Goal: Task Accomplishment & Management: Use online tool/utility

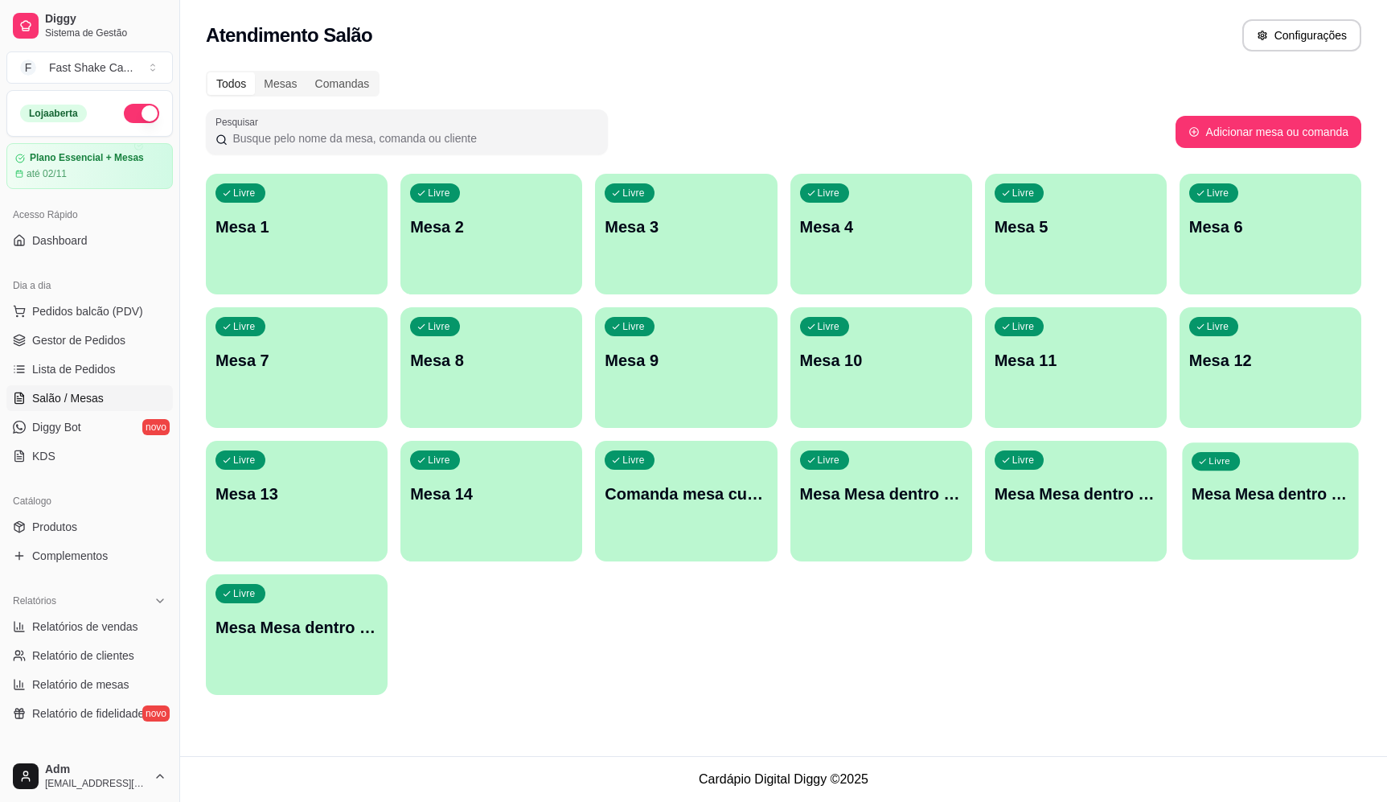
click at [1275, 515] on div "Livre Mesa Mesa dentro verde" at bounding box center [1270, 491] width 176 height 98
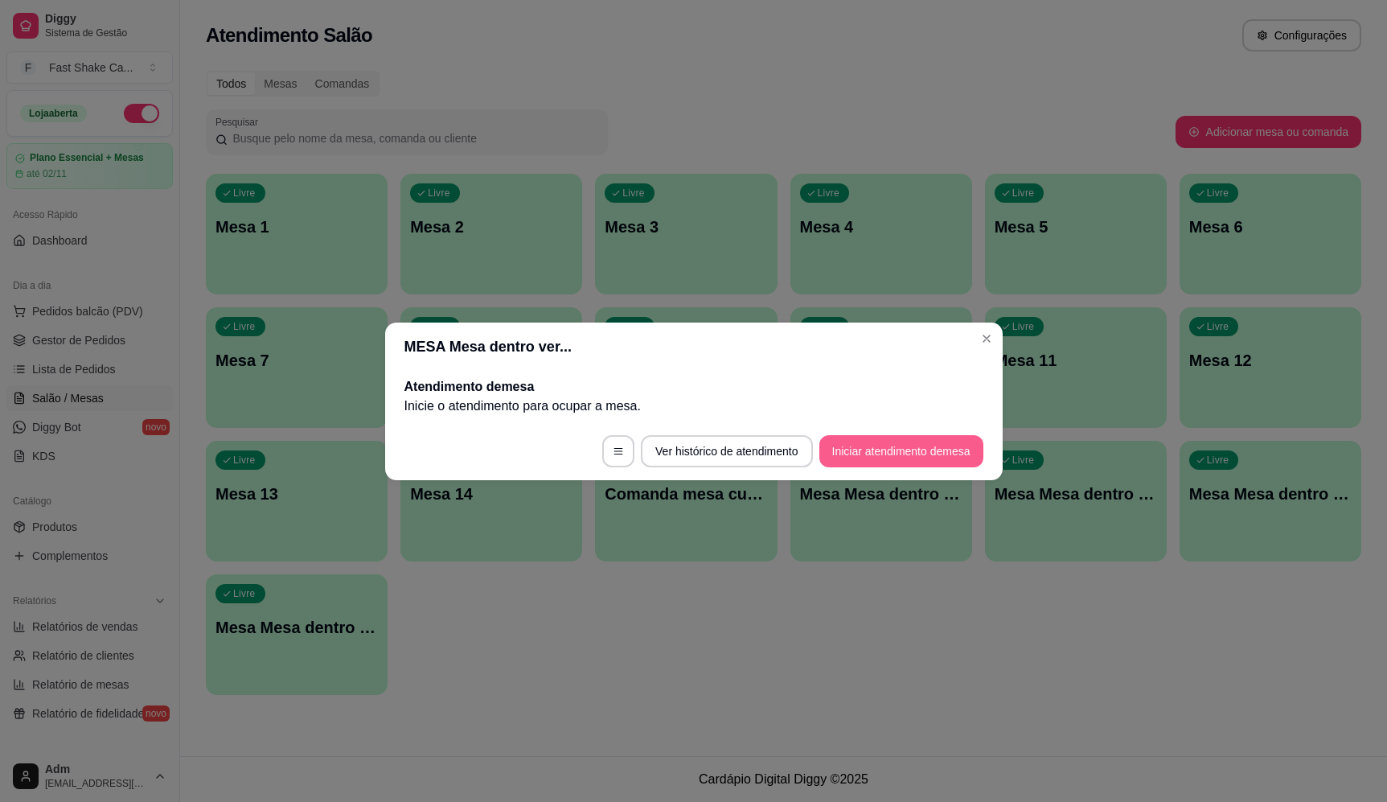
click at [875, 446] on button "Iniciar atendimento de mesa" at bounding box center [902, 451] width 164 height 32
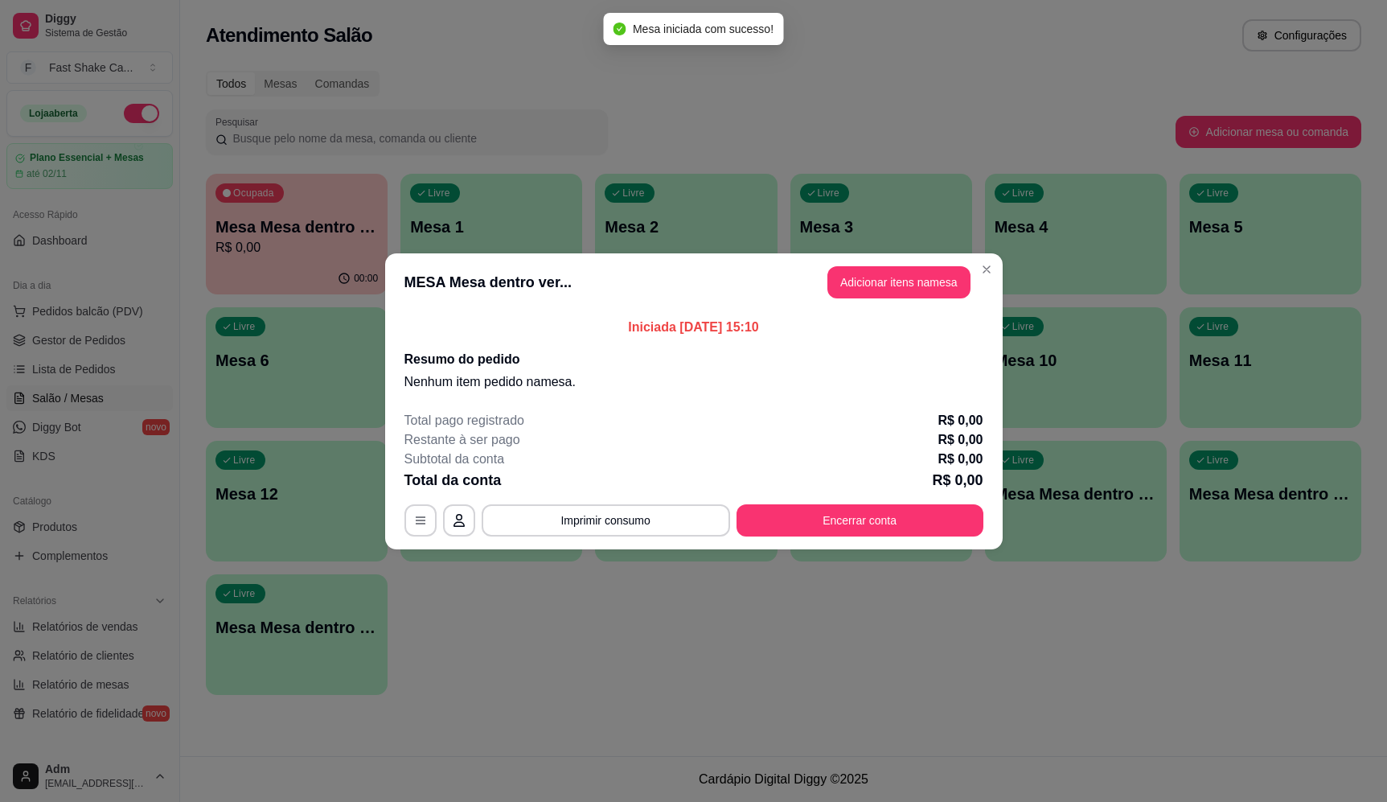
click at [923, 278] on button "Adicionar itens na mesa" at bounding box center [899, 282] width 143 height 32
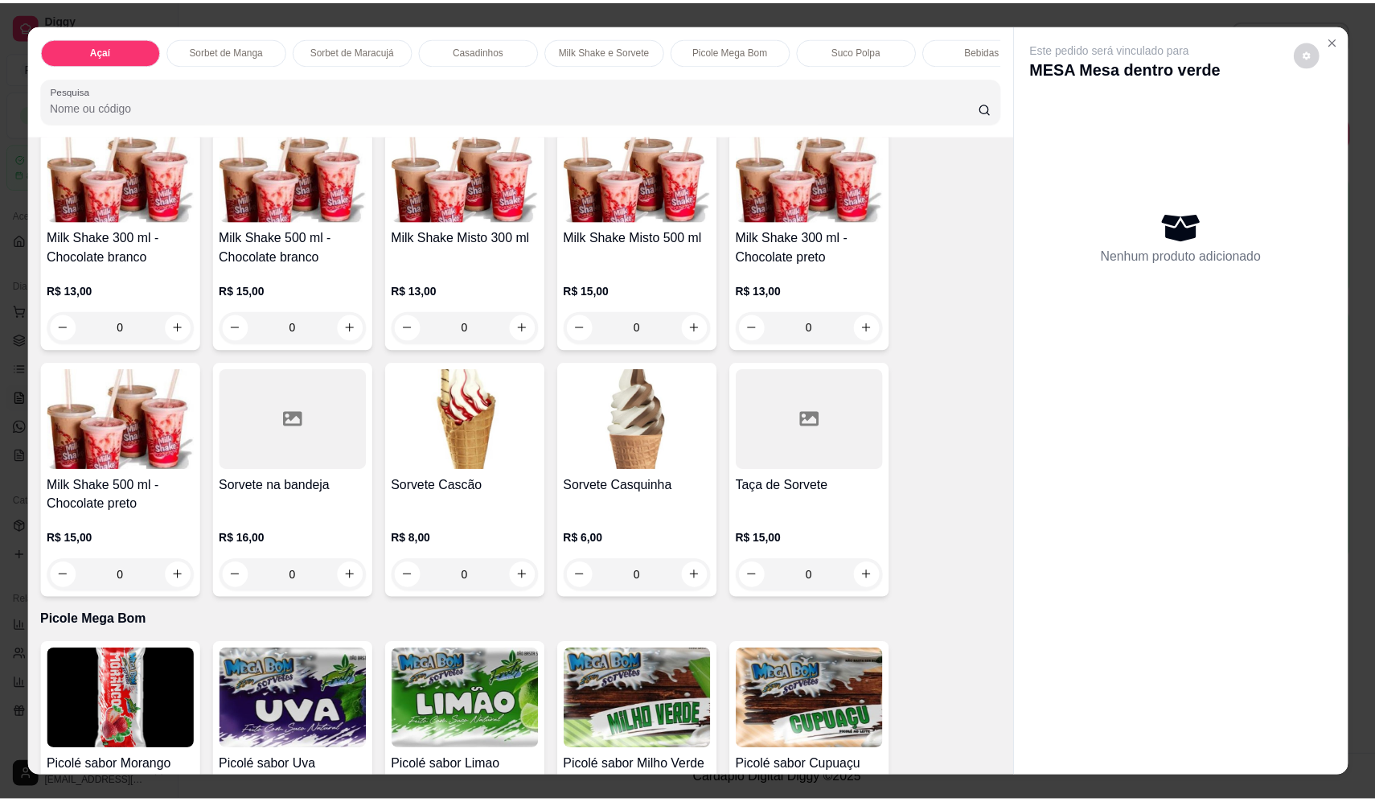
scroll to position [1689, 0]
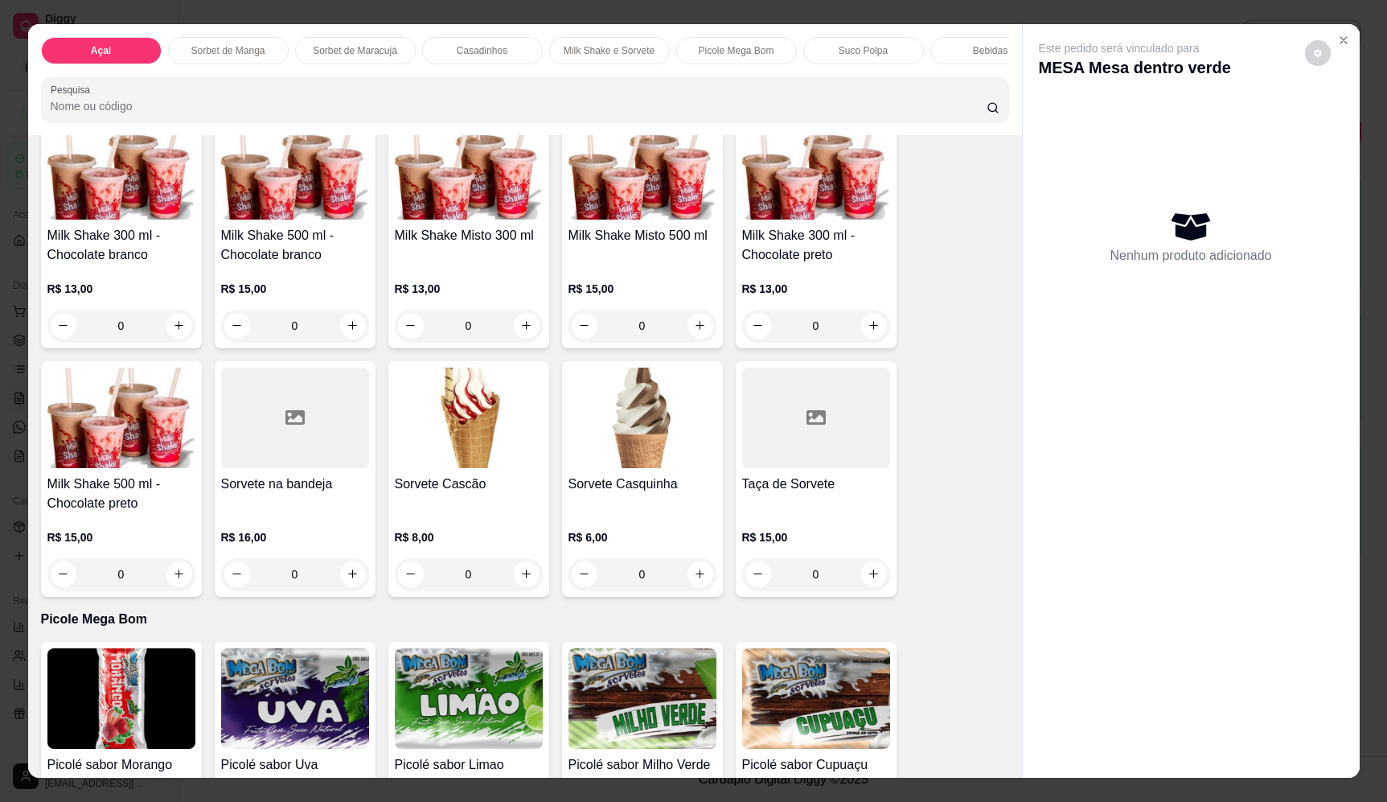
click at [523, 333] on div "0" at bounding box center [469, 326] width 148 height 32
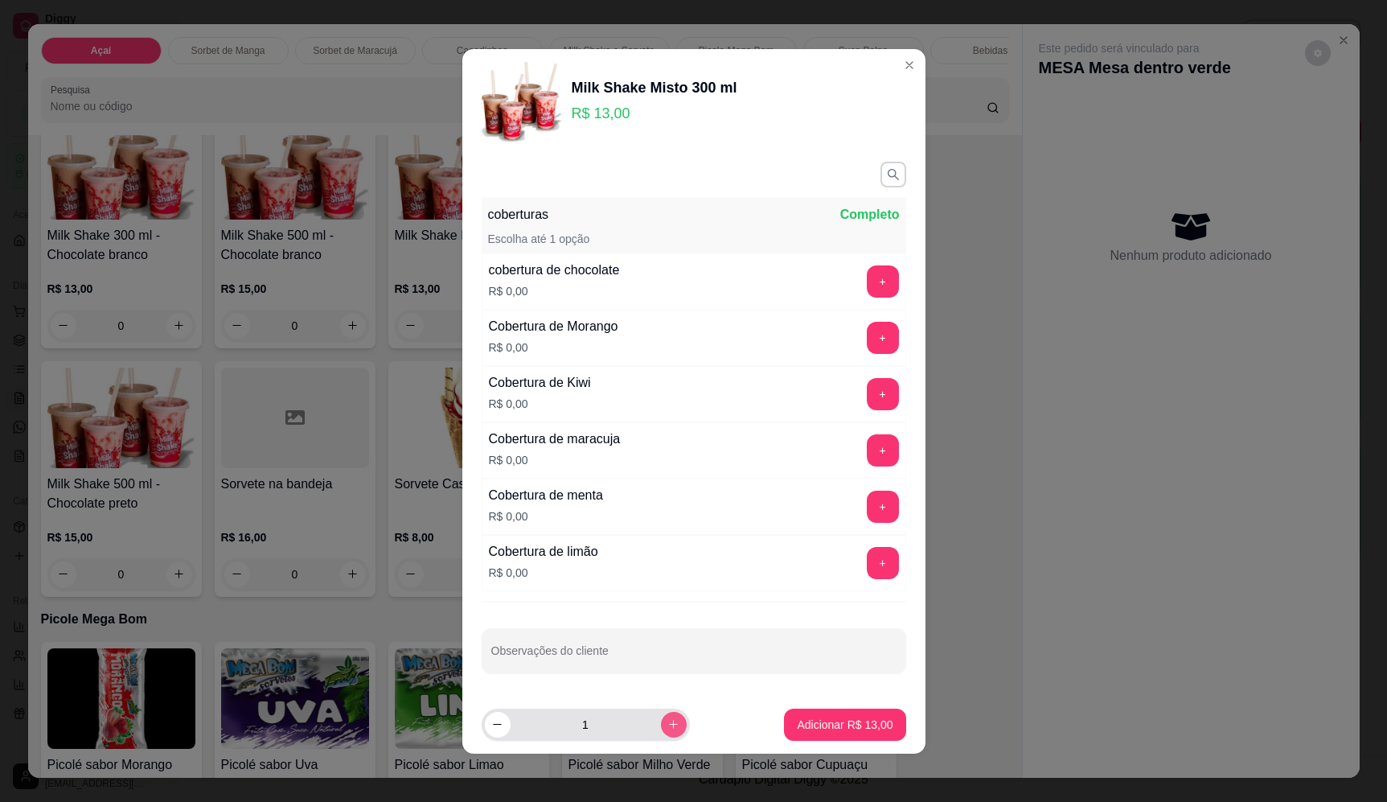
click at [661, 734] on button "increase-product-quantity" at bounding box center [674, 725] width 26 height 26
click at [495, 719] on icon "decrease-product-quantity" at bounding box center [497, 724] width 12 height 12
type input "1"
click at [871, 714] on button "Adicionar R$ 13,00" at bounding box center [844, 725] width 121 height 32
type input "1"
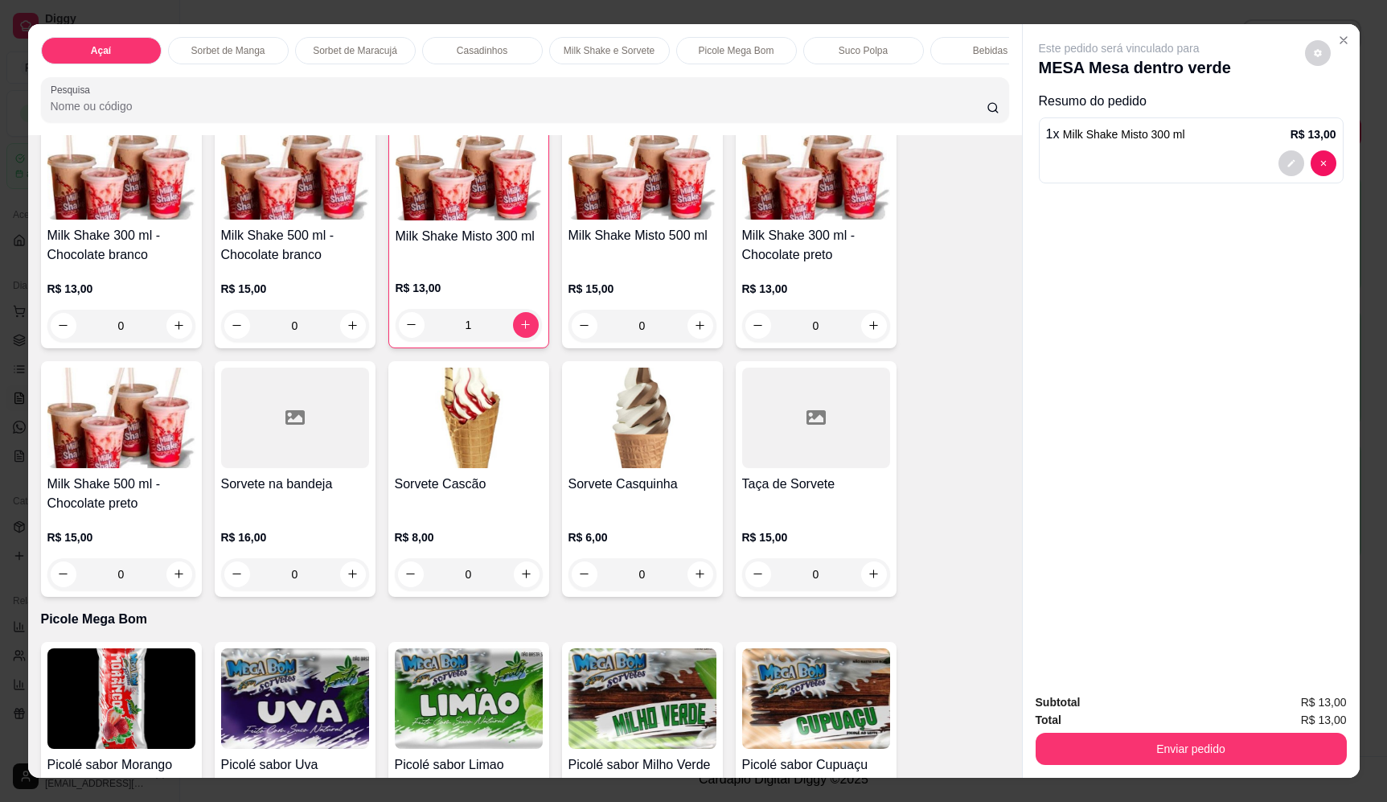
click at [873, 589] on div "0" at bounding box center [816, 574] width 148 height 32
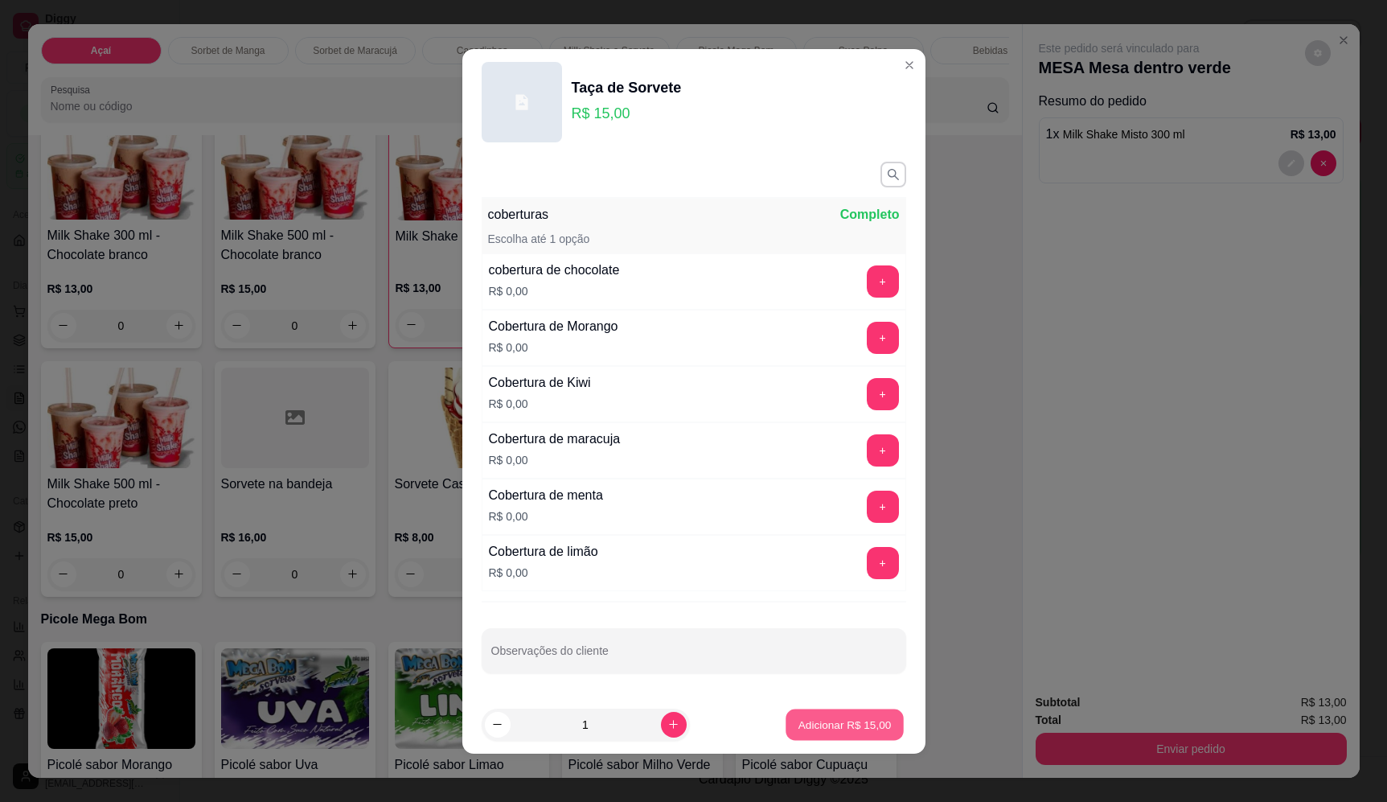
click at [848, 731] on p "Adicionar R$ 15,00" at bounding box center [845, 724] width 93 height 15
type input "1"
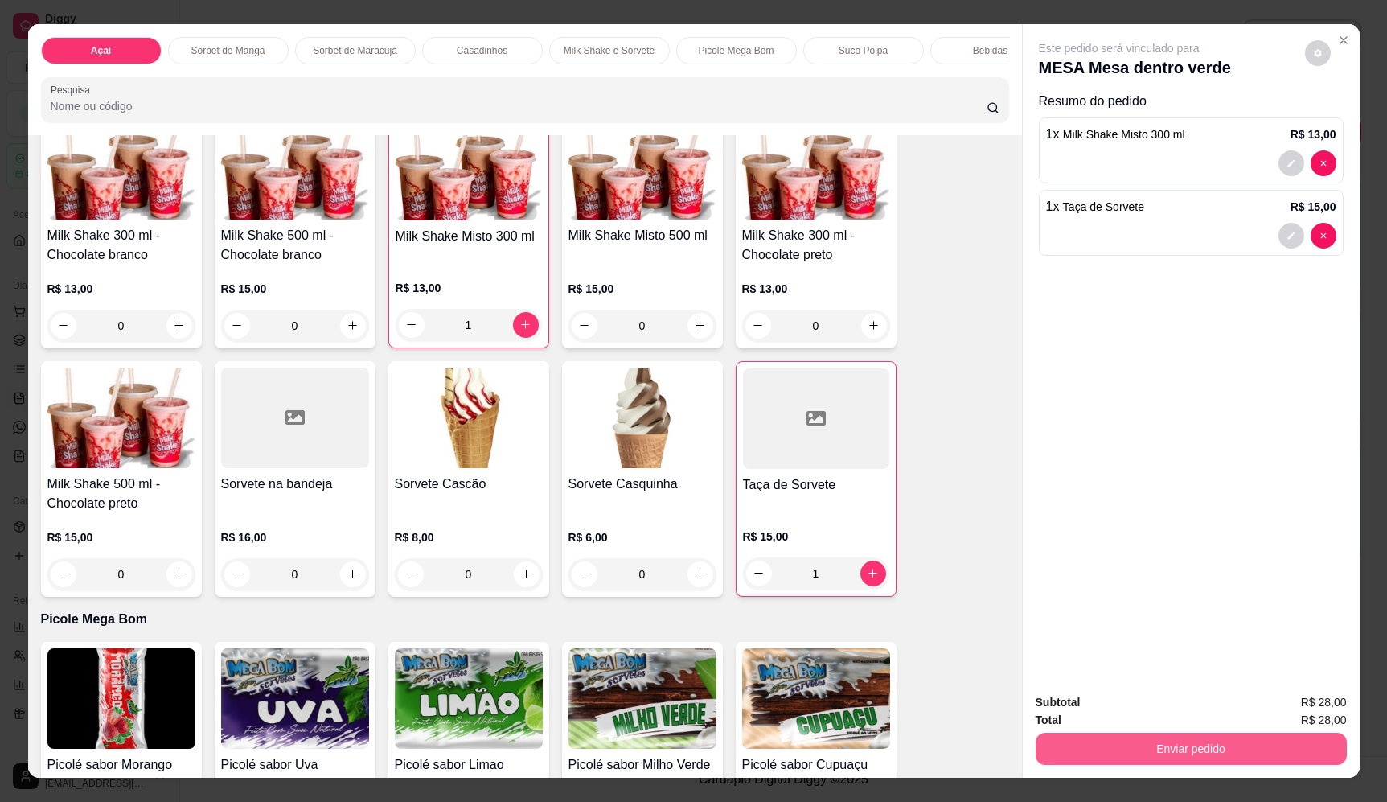
click at [1147, 741] on button "Enviar pedido" at bounding box center [1191, 749] width 311 height 32
click at [1305, 714] on button "Enviar pedido" at bounding box center [1305, 709] width 88 height 30
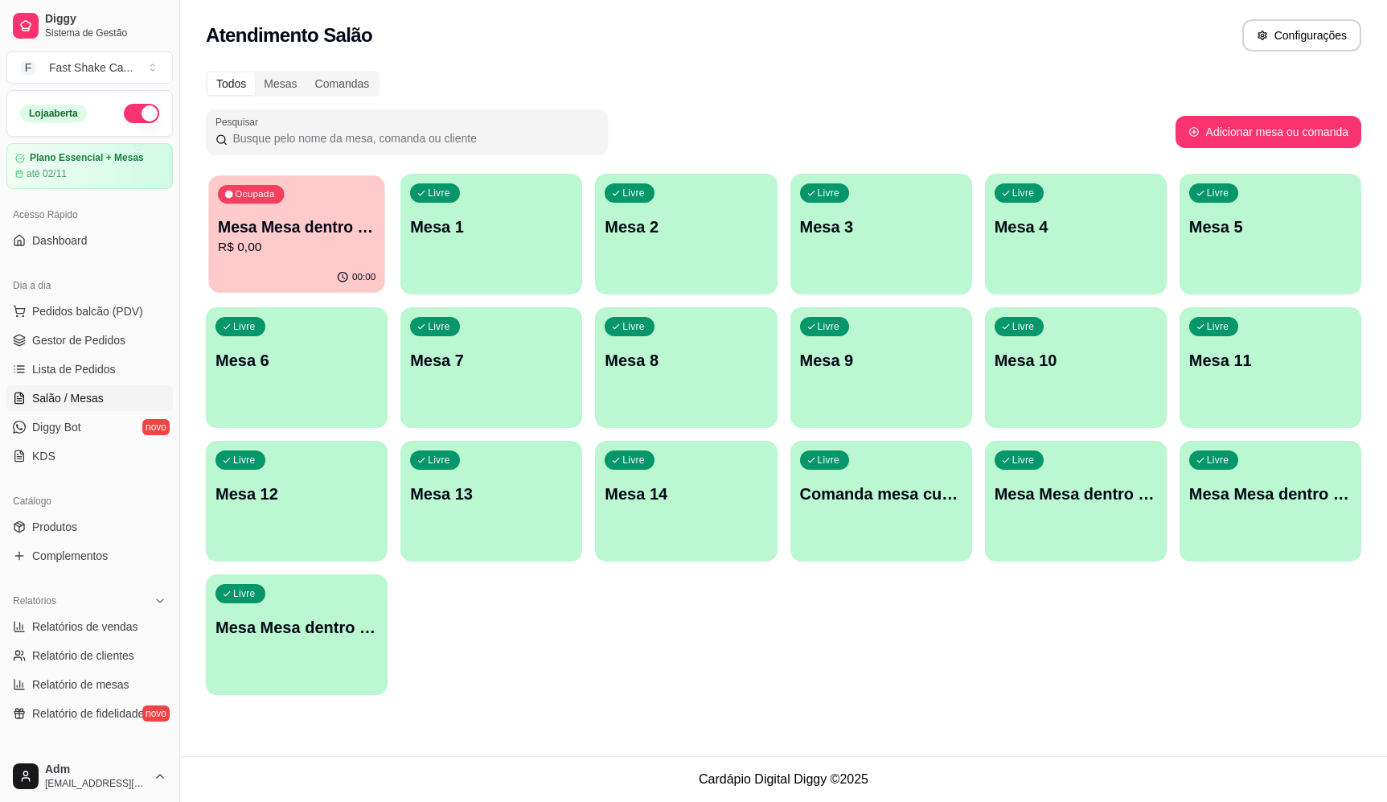
click at [327, 213] on div "Ocupada Mesa Mesa dentro verde R$ 0,00" at bounding box center [296, 218] width 176 height 87
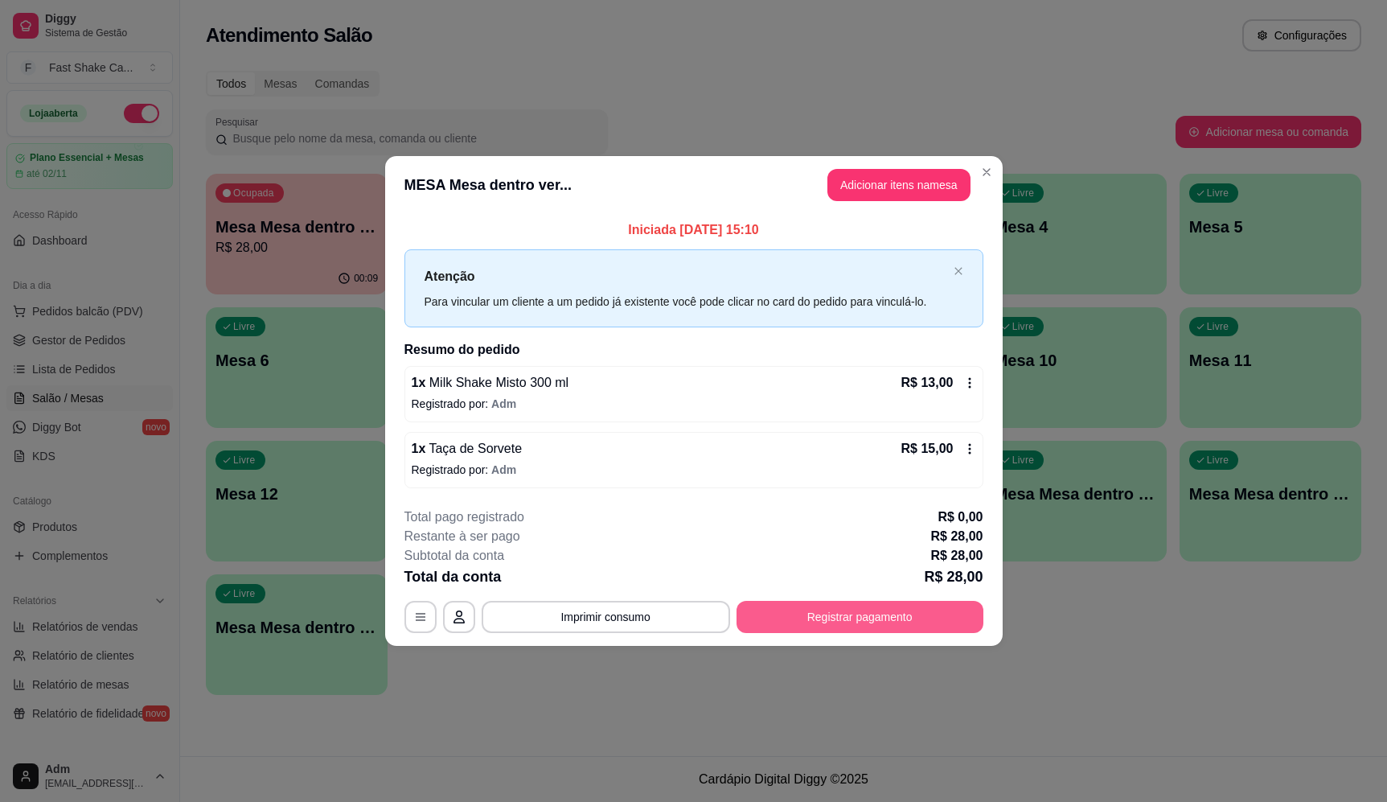
click at [863, 618] on button "Registrar pagamento" at bounding box center [860, 617] width 247 height 32
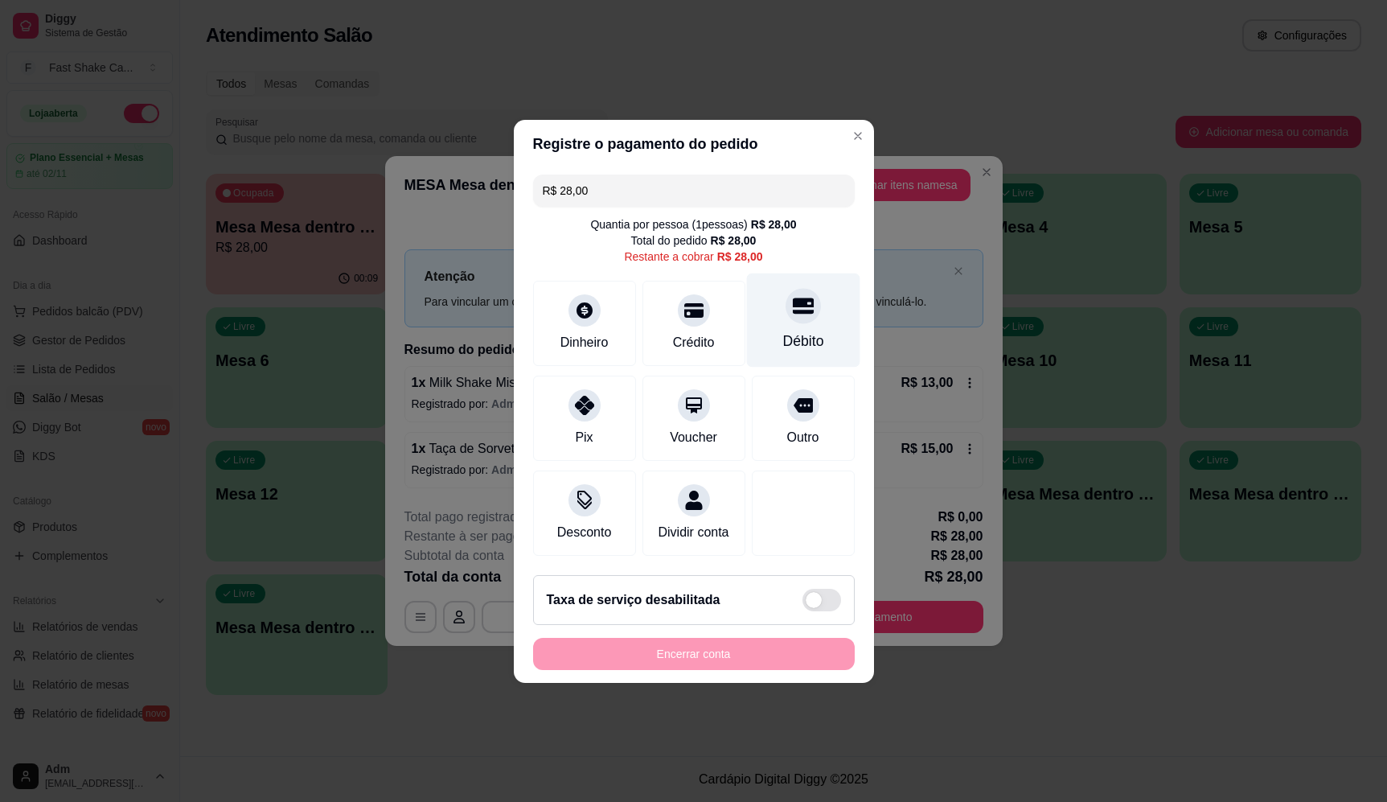
click at [817, 352] on div "Débito" at bounding box center [802, 320] width 113 height 94
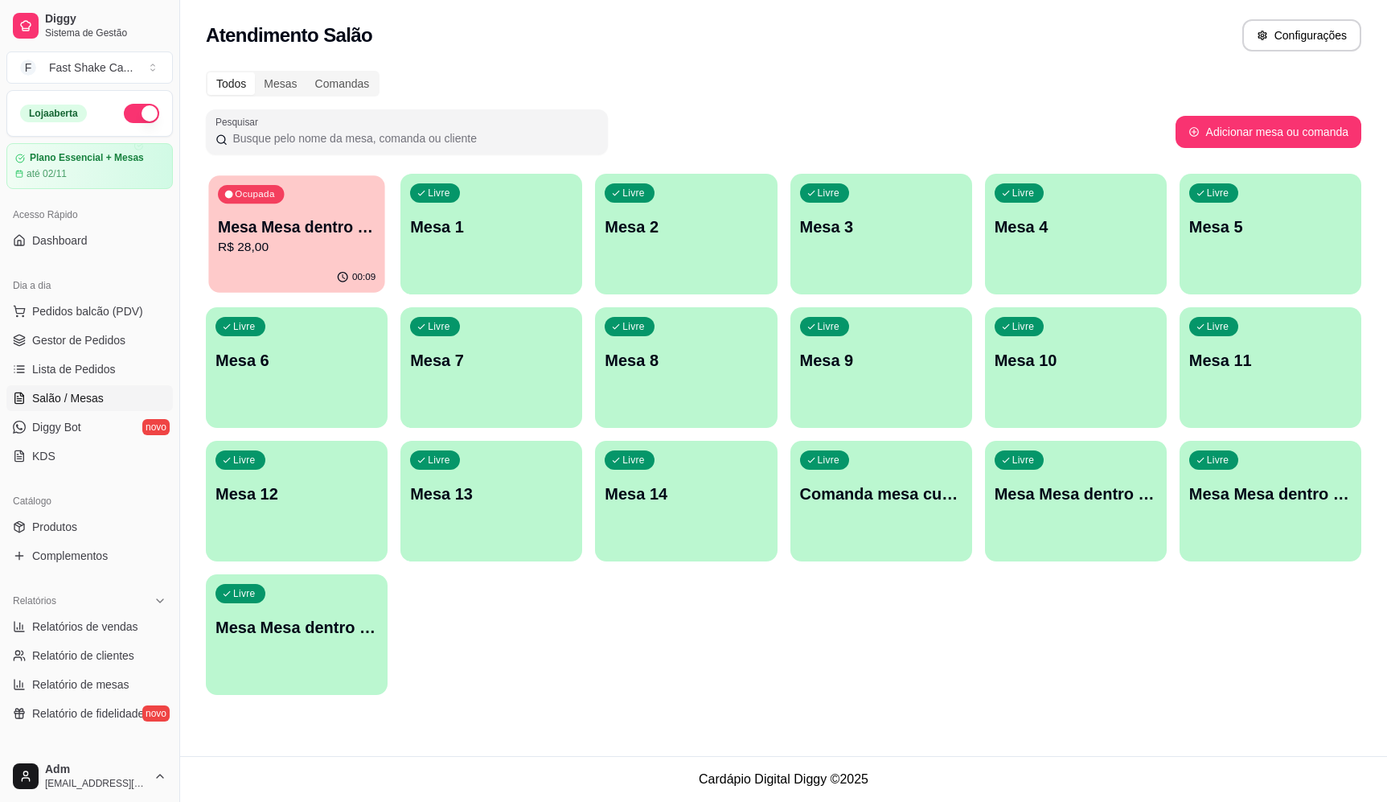
click at [302, 214] on div "Ocupada Mesa Mesa dentro verde R$ 28,00" at bounding box center [296, 218] width 176 height 87
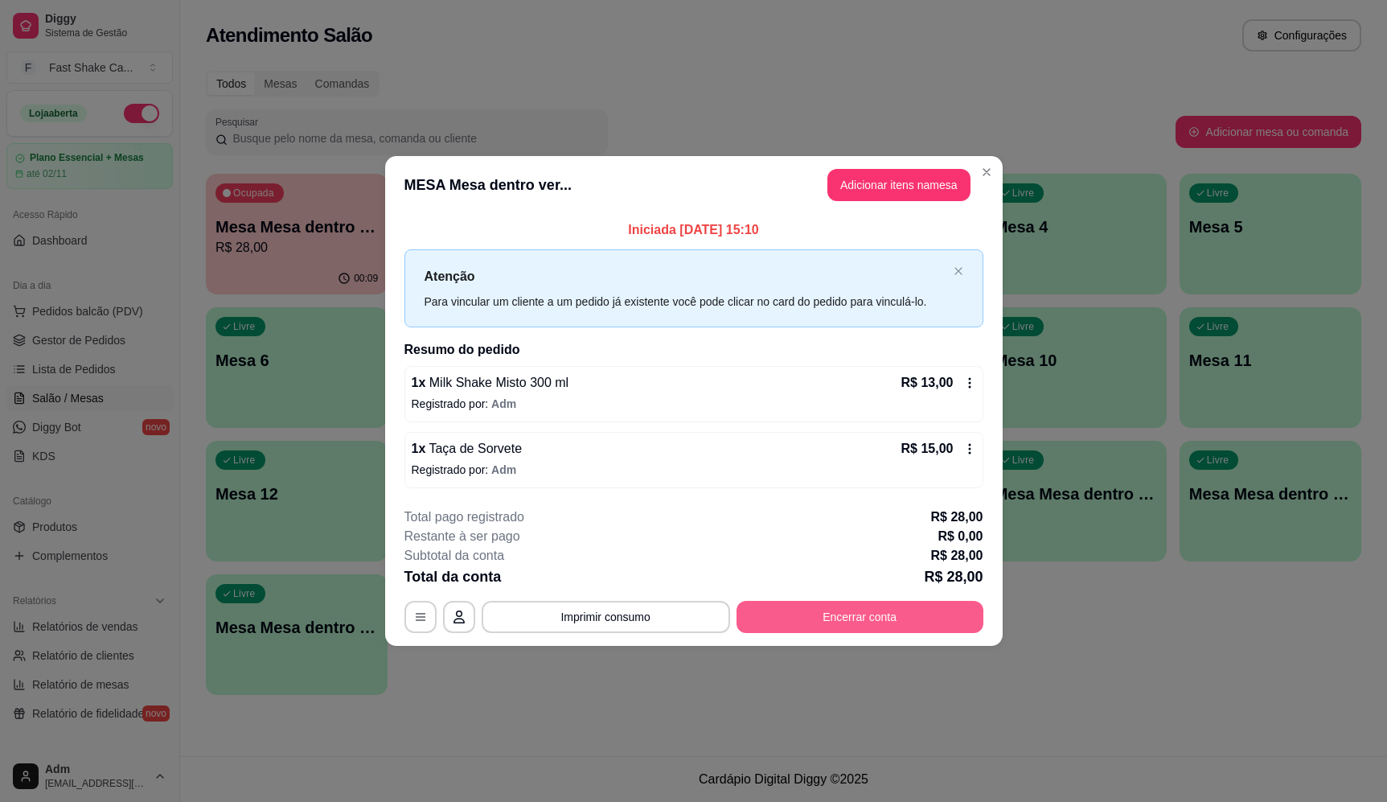
click at [827, 611] on button "Encerrar conta" at bounding box center [860, 617] width 247 height 32
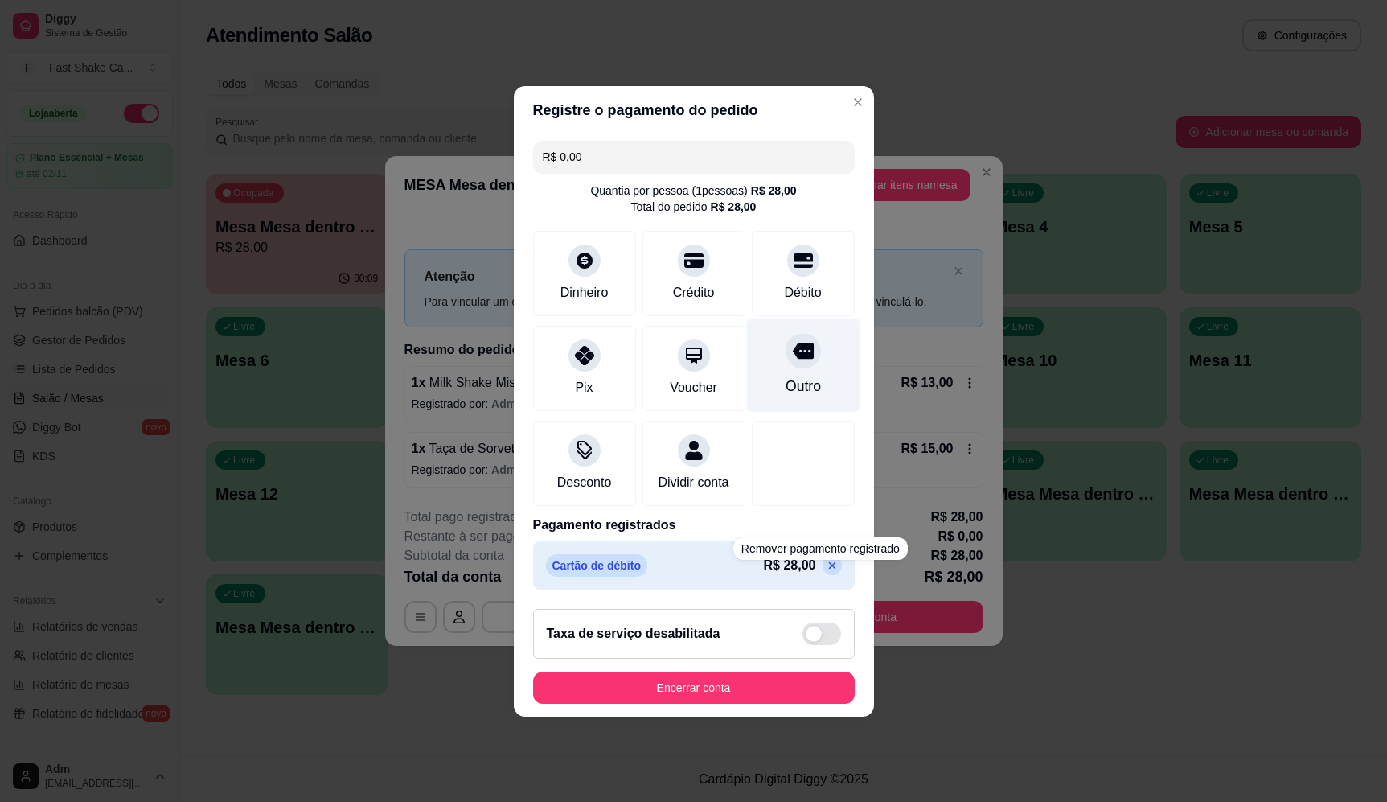
click at [791, 355] on div at bounding box center [803, 350] width 35 height 35
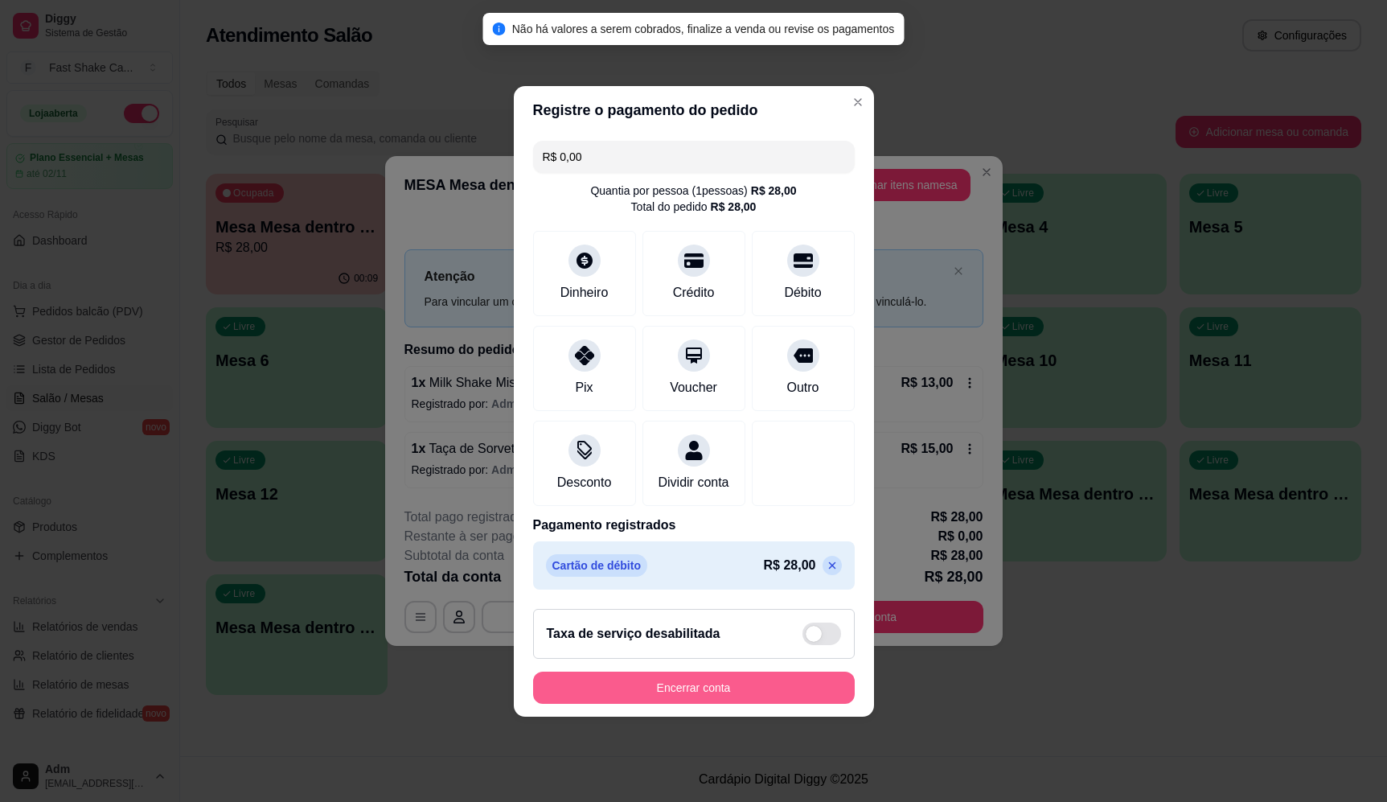
click at [750, 698] on button "Encerrar conta" at bounding box center [694, 688] width 322 height 32
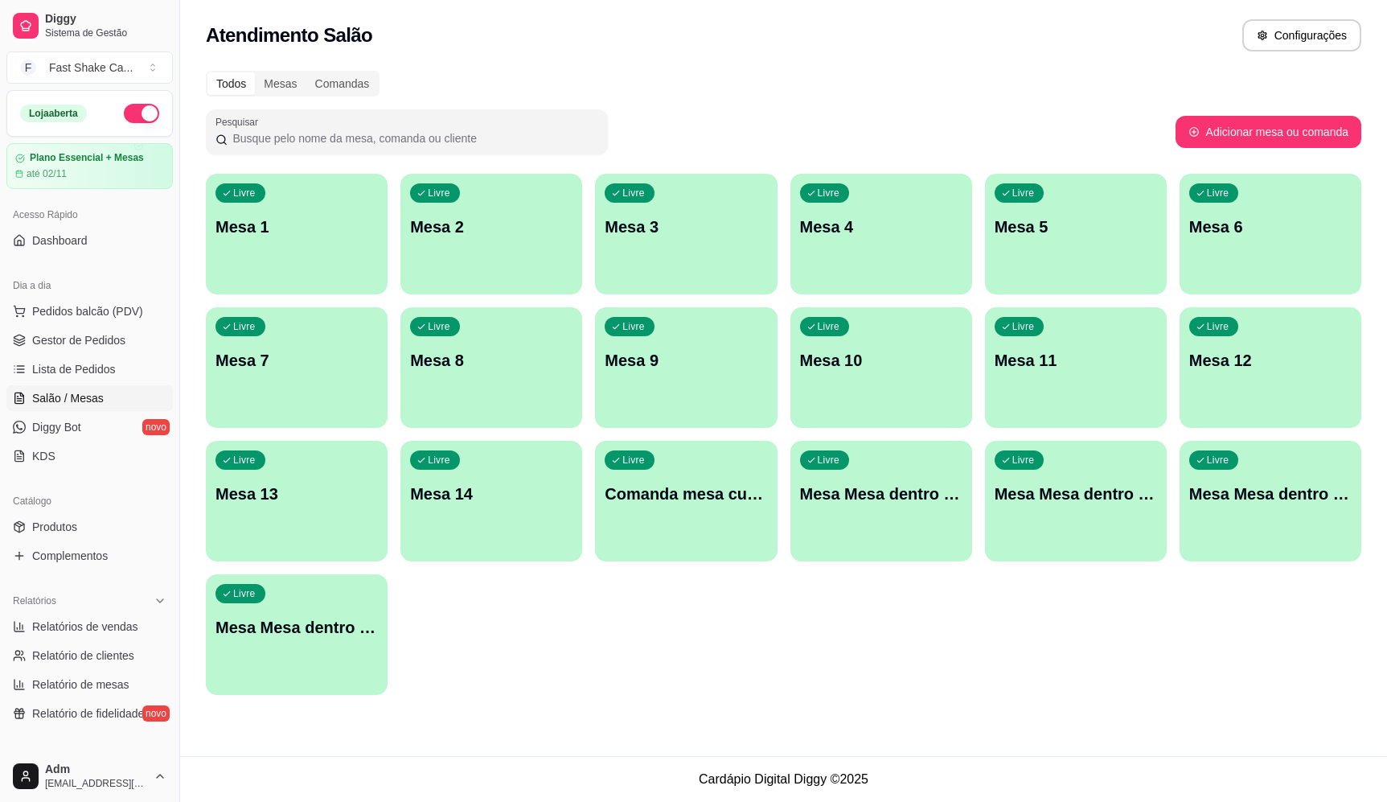
click at [915, 499] on p "Mesa Mesa dentro azul" at bounding box center [881, 494] width 162 height 23
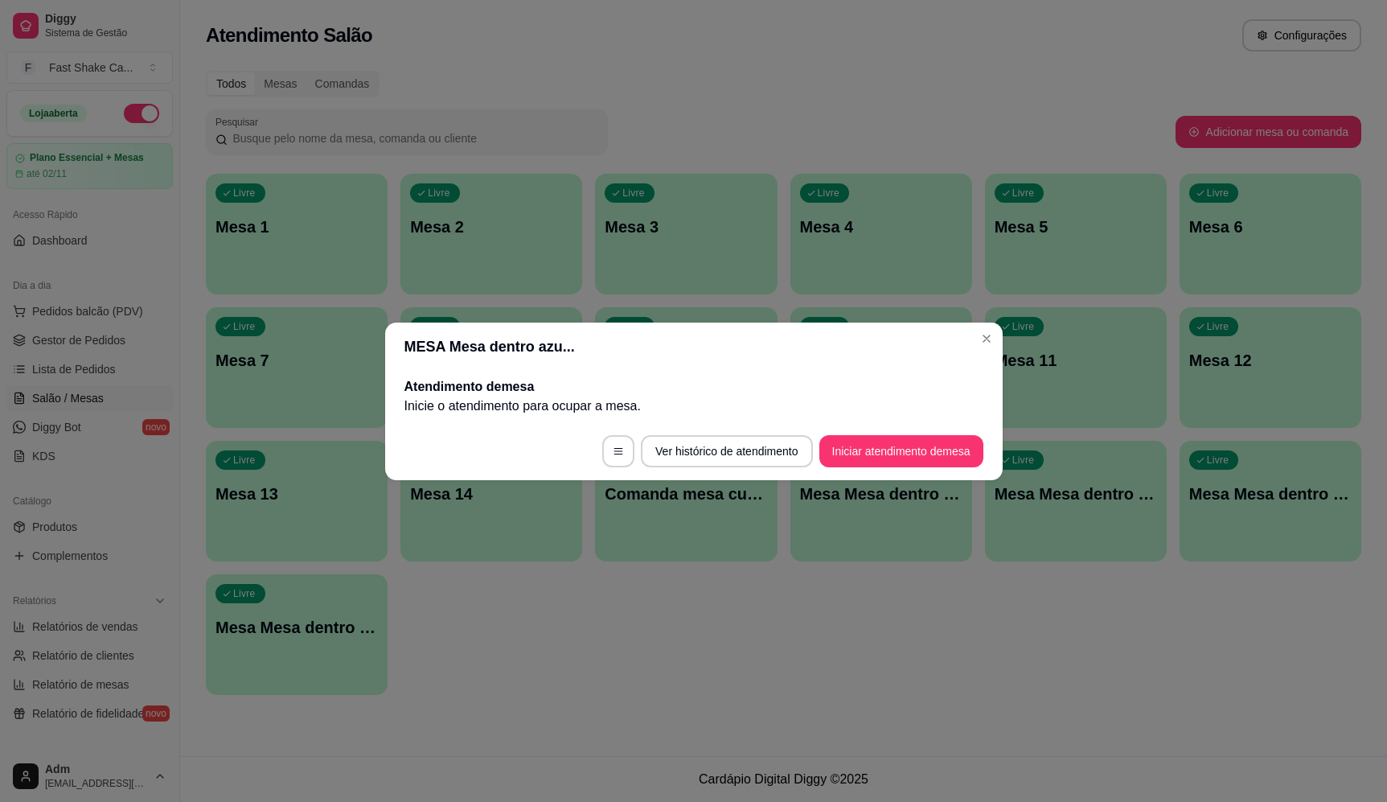
click at [934, 442] on button "Iniciar atendimento de mesa" at bounding box center [902, 451] width 164 height 32
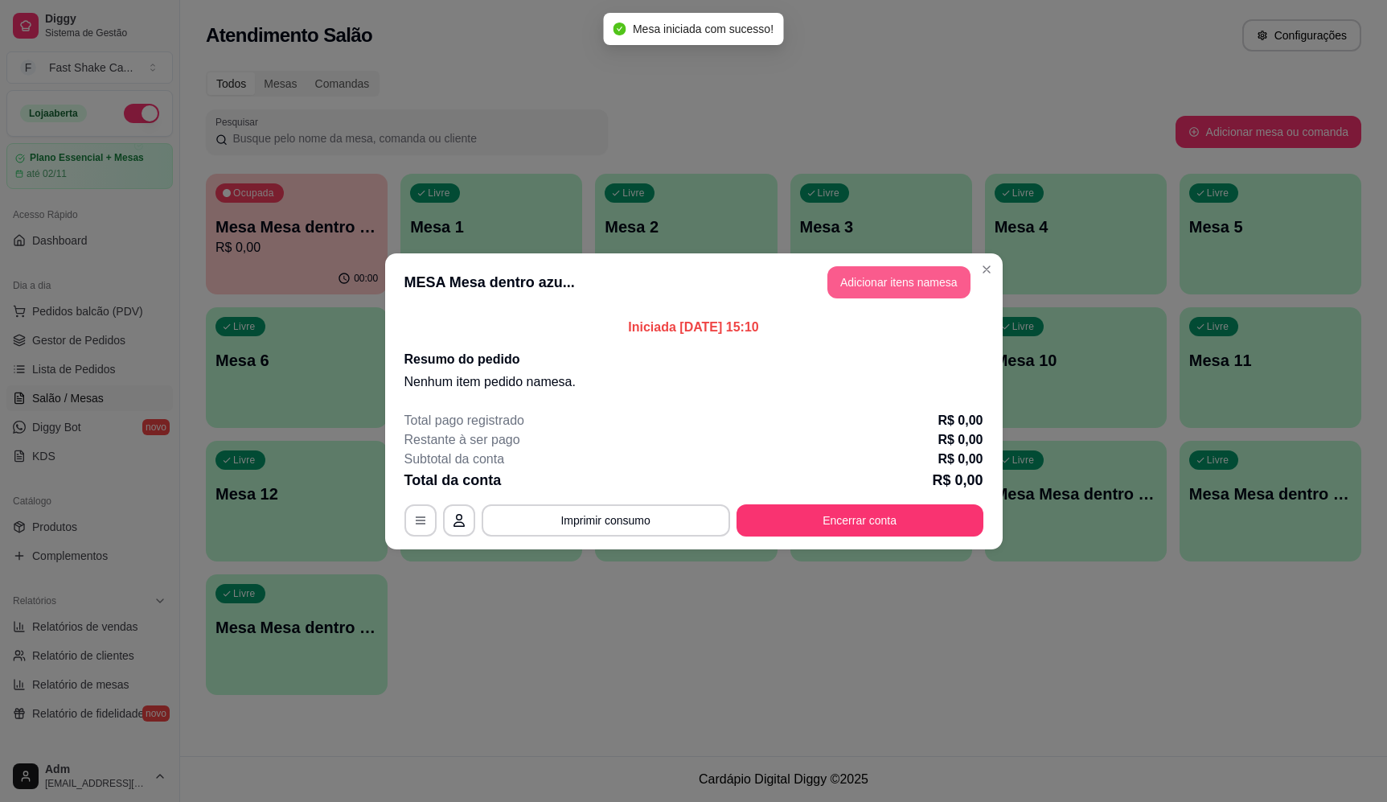
click at [889, 290] on button "Adicionar itens na mesa" at bounding box center [899, 282] width 143 height 32
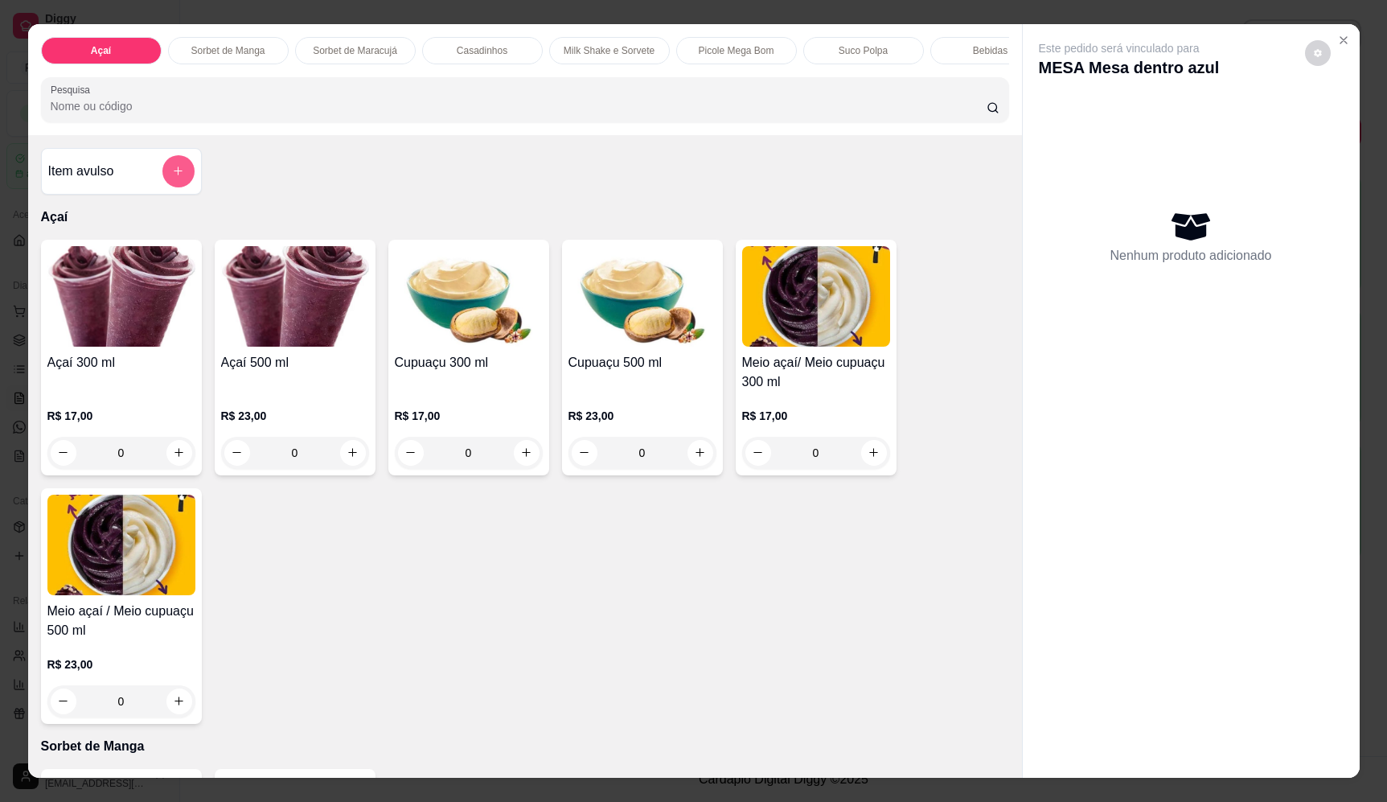
click at [181, 183] on button "add-separate-item" at bounding box center [178, 171] width 32 height 32
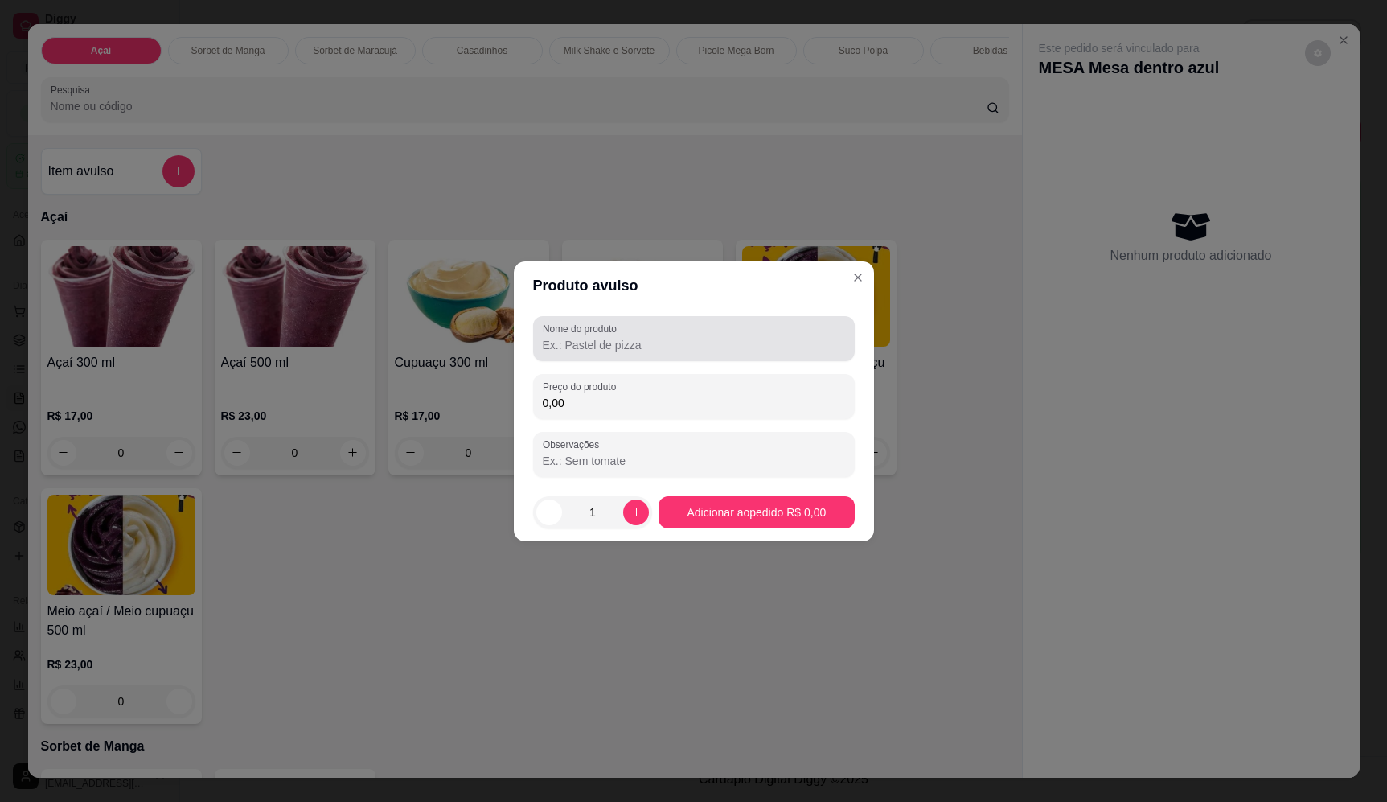
click at [716, 346] on input "Nome do produto" at bounding box center [694, 345] width 302 height 16
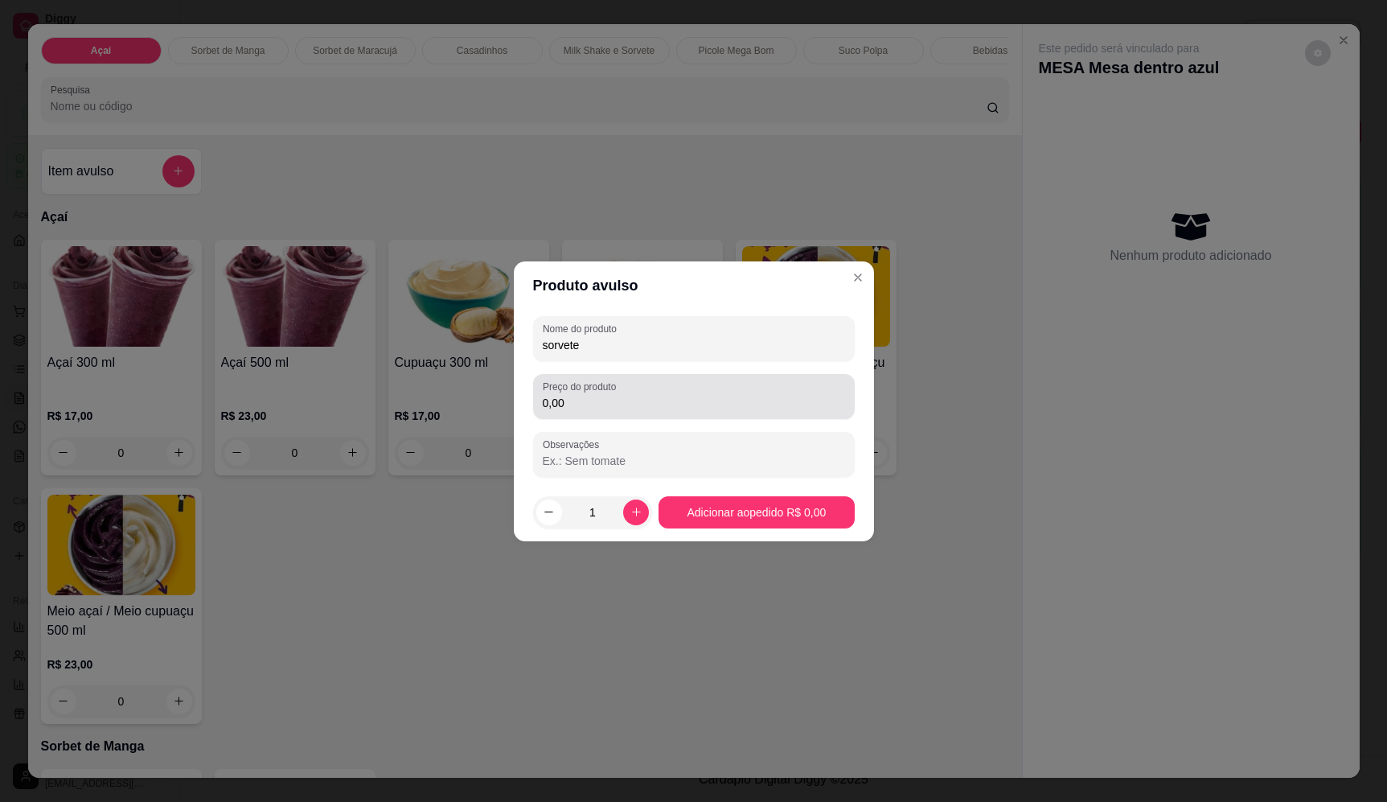
type input "sorvete"
click at [687, 395] on input "0,00" at bounding box center [694, 403] width 302 height 16
type input "17,34"
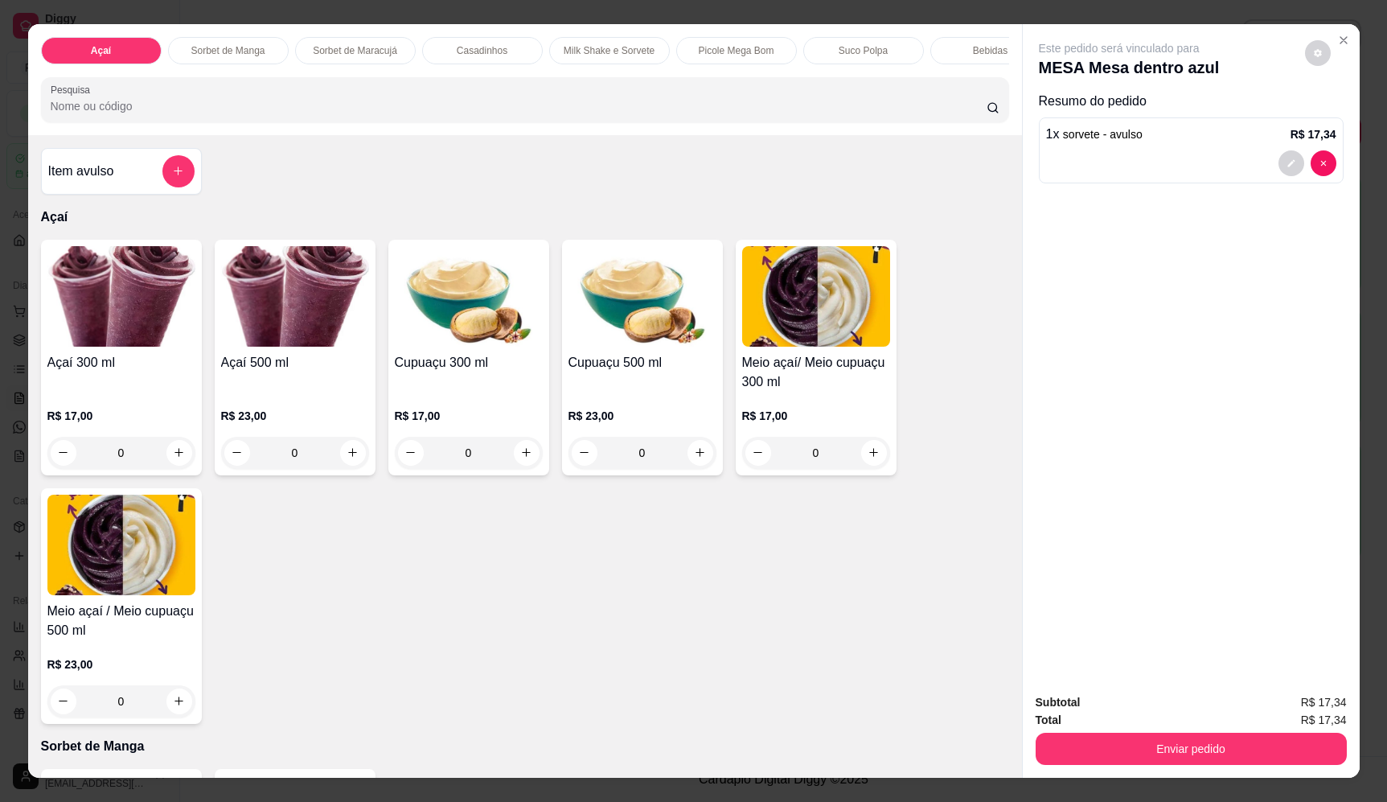
click at [169, 187] on button "add-separate-item" at bounding box center [178, 171] width 32 height 32
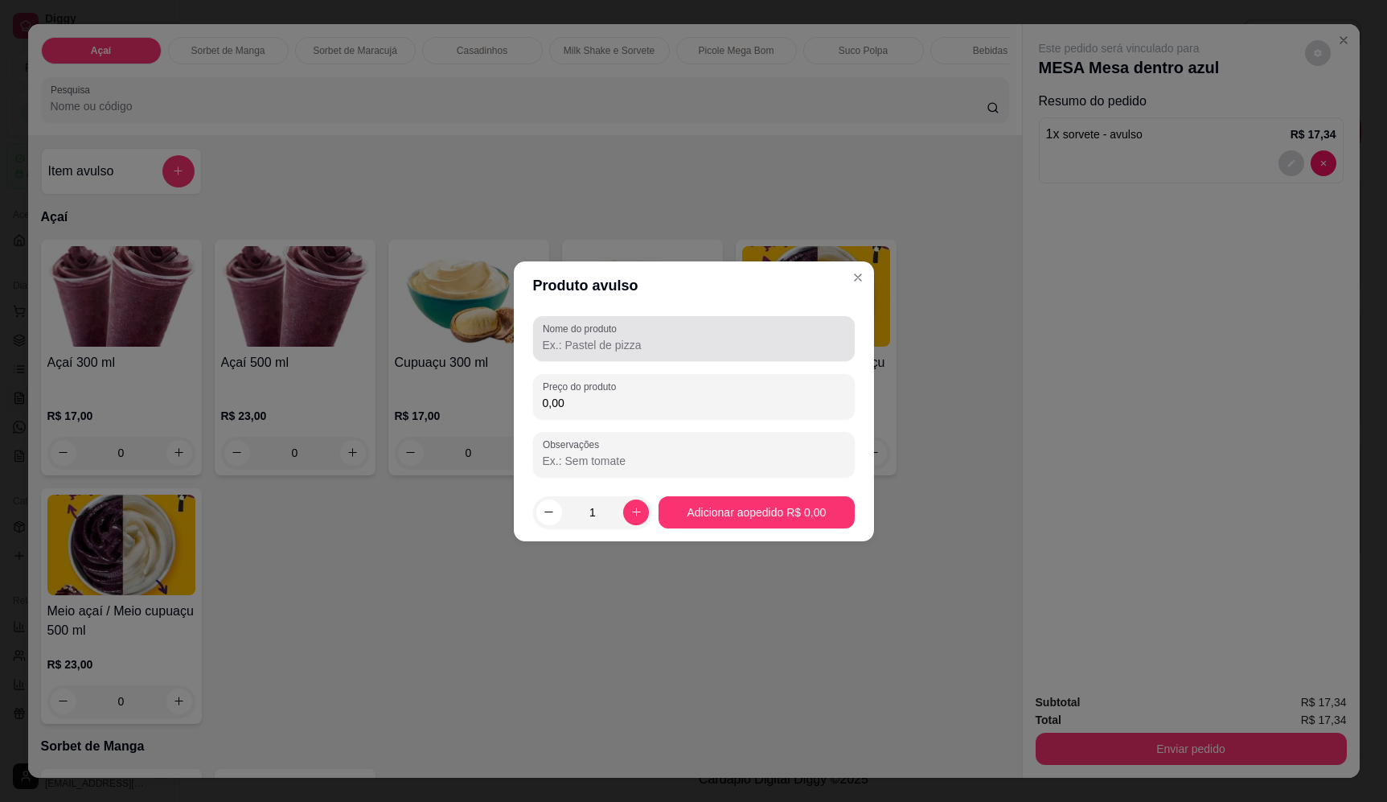
drag, startPoint x: 606, startPoint y: 336, endPoint x: 602, endPoint y: 343, distance: 8.3
click at [602, 342] on input "Nome do produto" at bounding box center [694, 345] width 302 height 16
type input "sorvete"
click at [655, 414] on div "Preço do produto 0,00" at bounding box center [694, 396] width 322 height 45
type input "14,65"
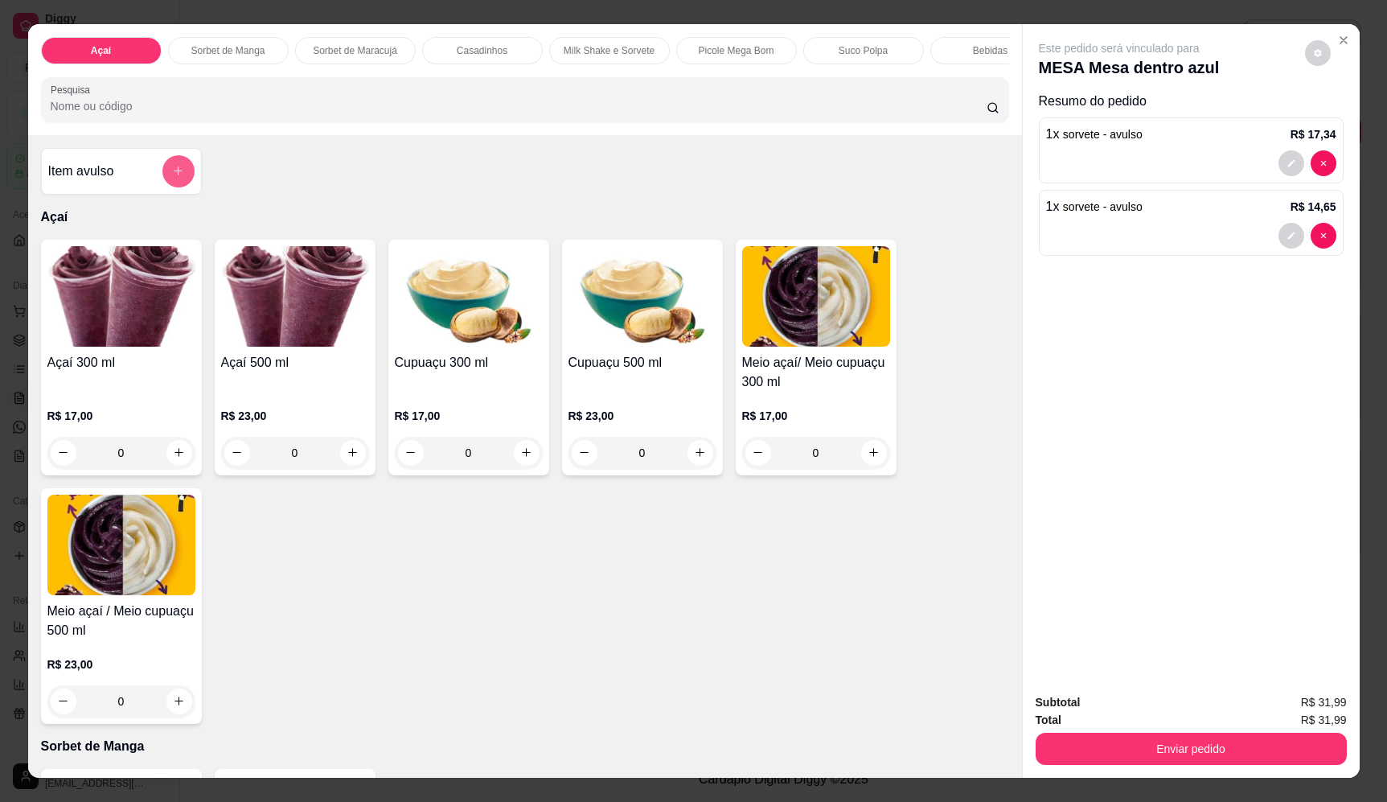
click at [185, 179] on button "add-separate-item" at bounding box center [178, 171] width 32 height 32
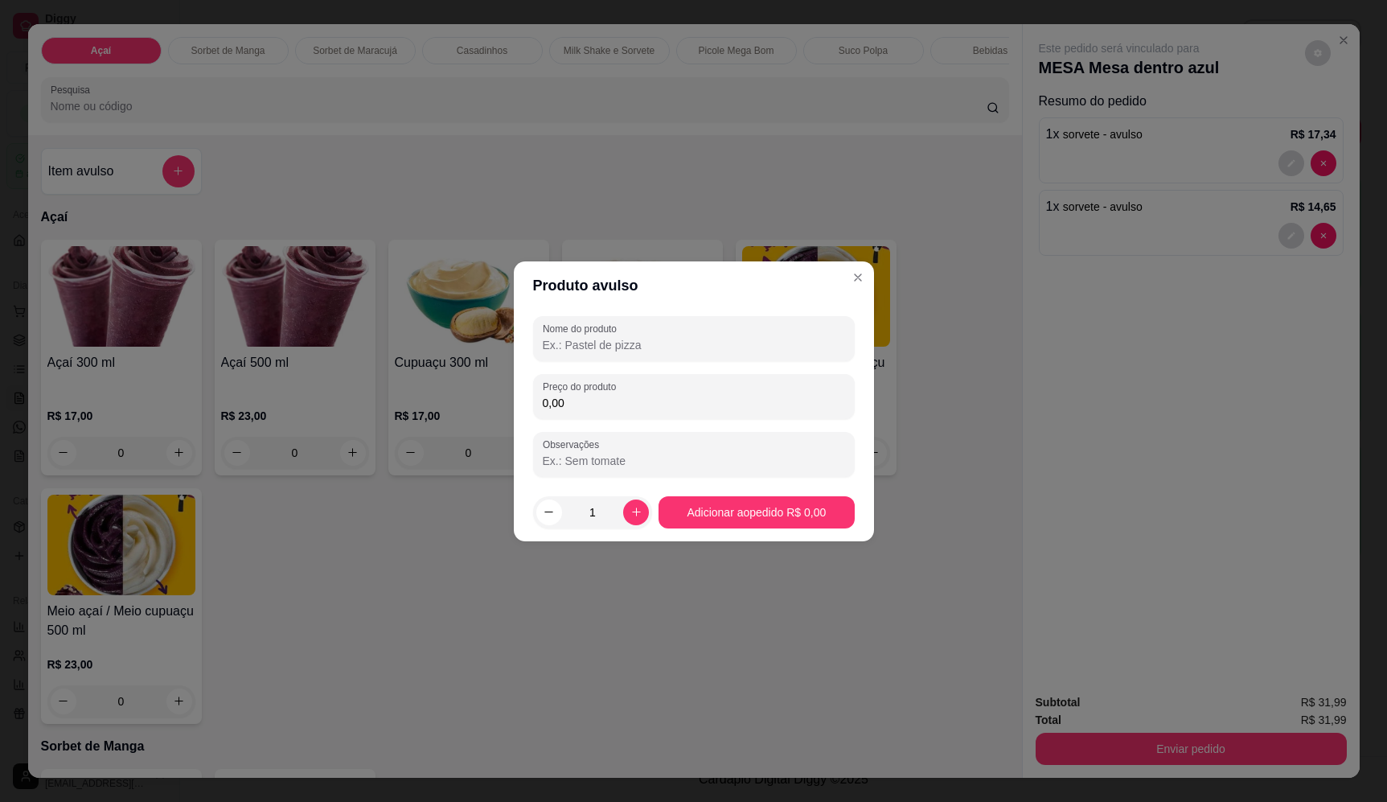
drag, startPoint x: 611, startPoint y: 339, endPoint x: 578, endPoint y: 354, distance: 36.3
click at [610, 339] on input "Nome do produto" at bounding box center [694, 345] width 302 height 16
type input "sorvete"
click at [609, 394] on div "Preço do produto 0,00" at bounding box center [694, 396] width 322 height 45
click at [609, 395] on input "0,00" at bounding box center [694, 403] width 302 height 16
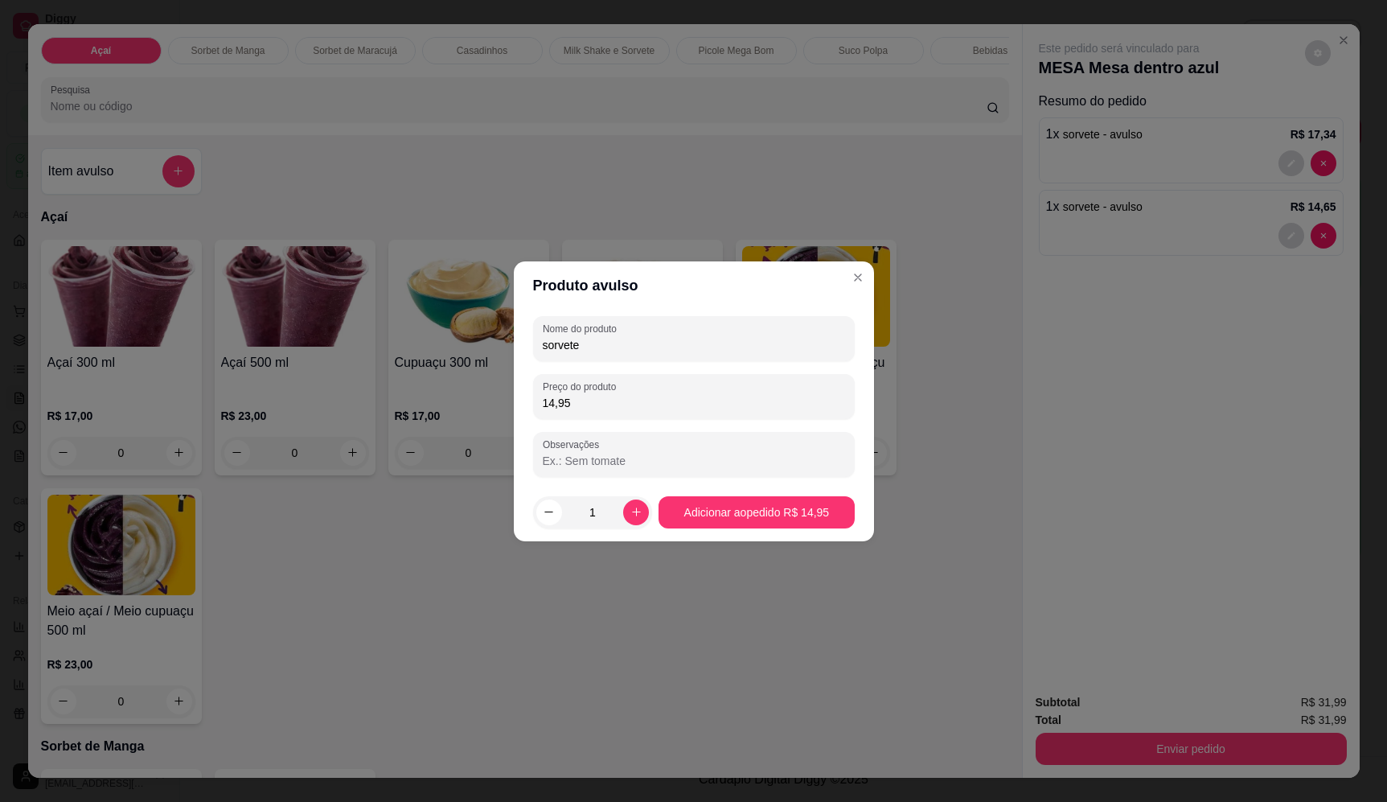
type input "14,95"
click at [764, 528] on footer "1 Adicionar ao pedido R$ 14,95" at bounding box center [694, 512] width 360 height 58
click at [862, 524] on footer "1 Adicionar ao pedido R$ 14,95" at bounding box center [694, 512] width 360 height 58
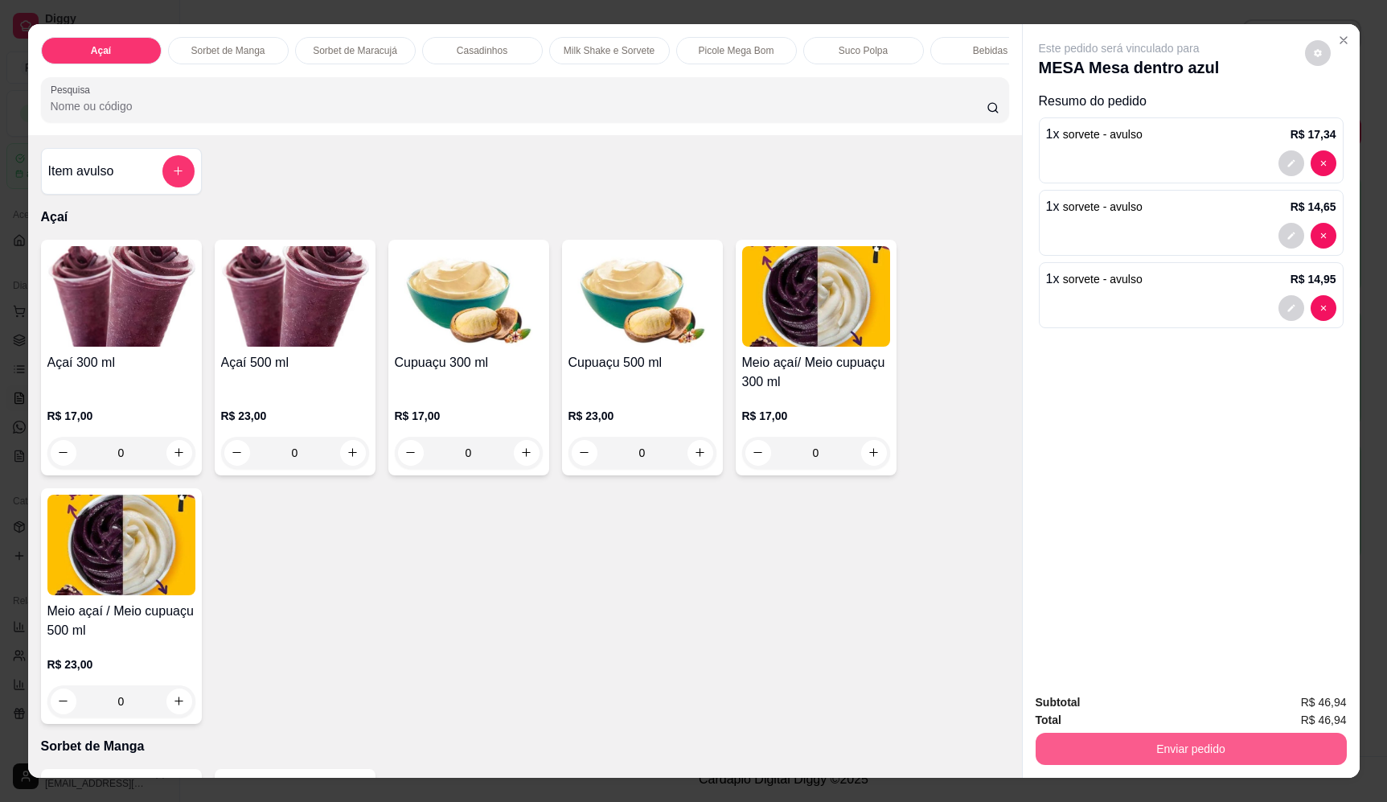
click at [1255, 752] on button "Enviar pedido" at bounding box center [1191, 749] width 311 height 32
click at [1279, 709] on button "Enviar pedido" at bounding box center [1304, 709] width 91 height 31
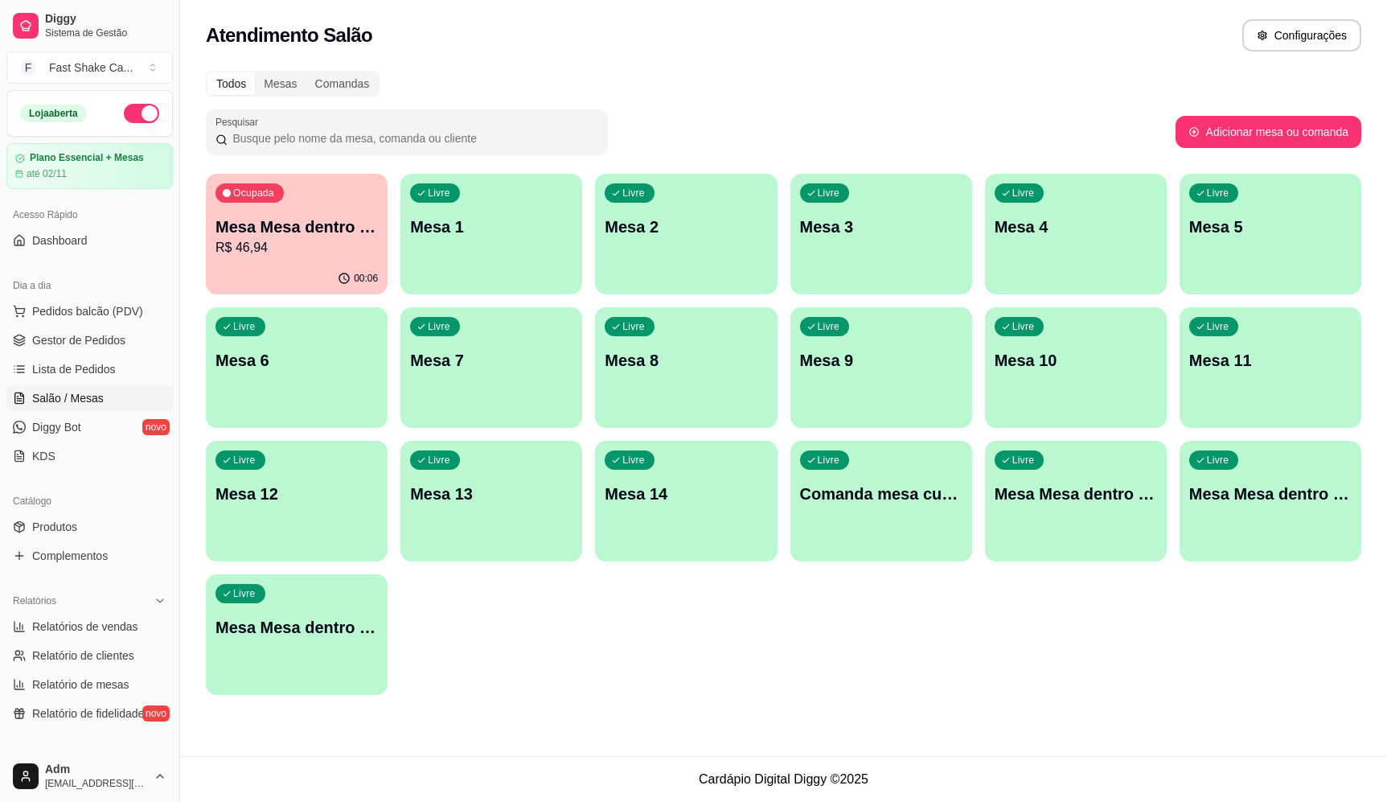
click at [268, 207] on div "Ocupada Mesa Mesa dentro azul R$ 46,94" at bounding box center [297, 218] width 182 height 89
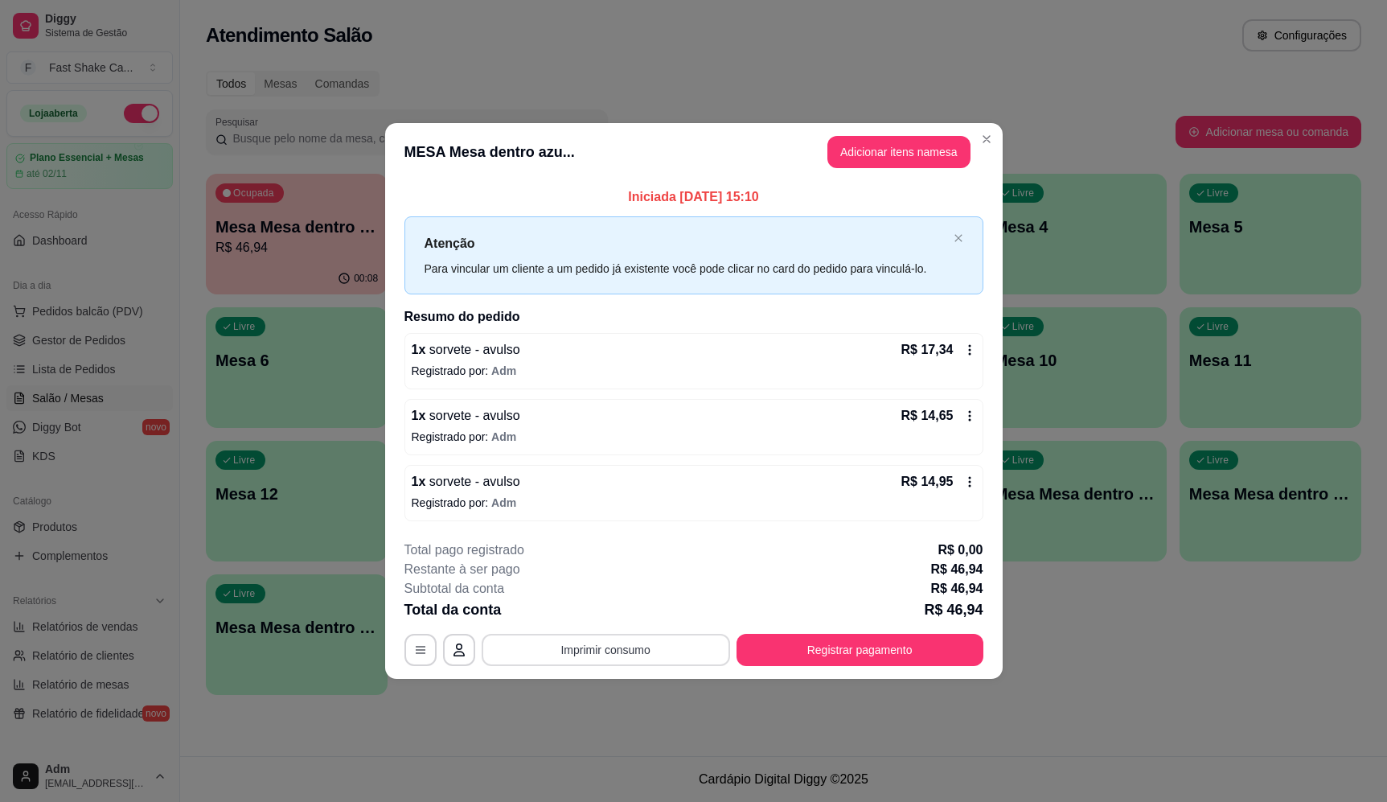
click at [601, 647] on button "Imprimir consumo" at bounding box center [606, 650] width 249 height 32
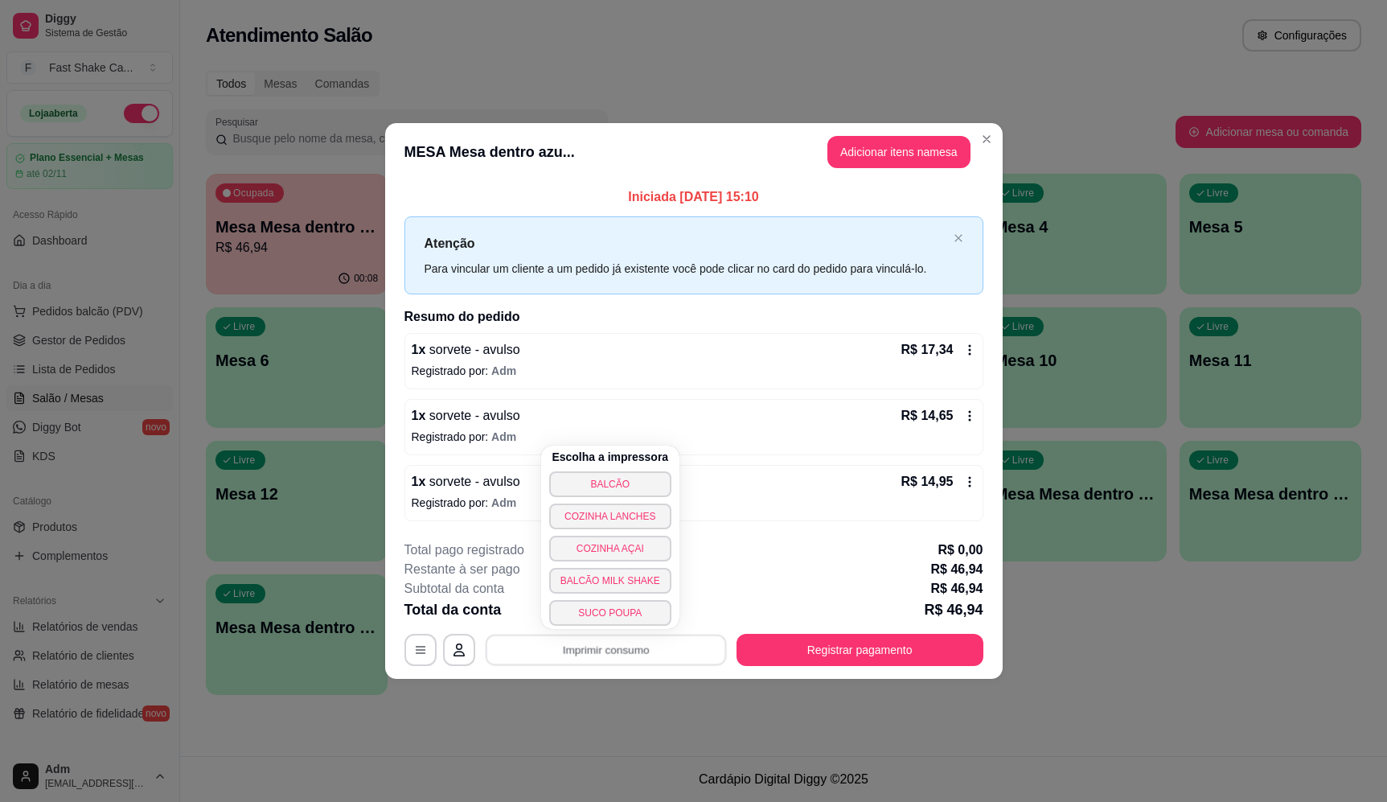
click at [643, 470] on div "Escolha a impressora BALCÃO COZINHA LANCHES COZINHA AÇAI BALCÃO MILK SHAKE SUCO…" at bounding box center [610, 537] width 138 height 183
click at [637, 479] on button "BALCÃO" at bounding box center [610, 484] width 122 height 26
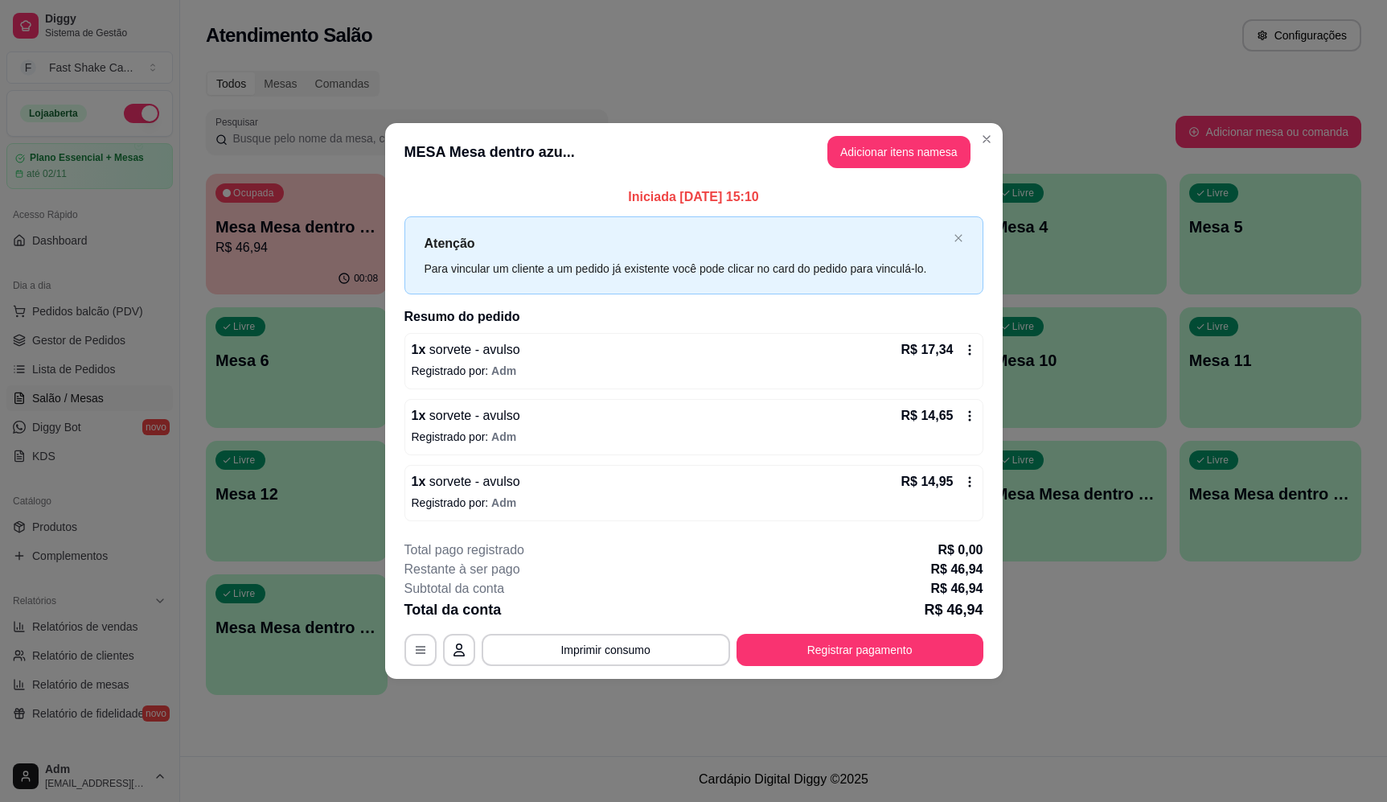
click at [893, 638] on button "Registrar pagamento" at bounding box center [860, 650] width 247 height 32
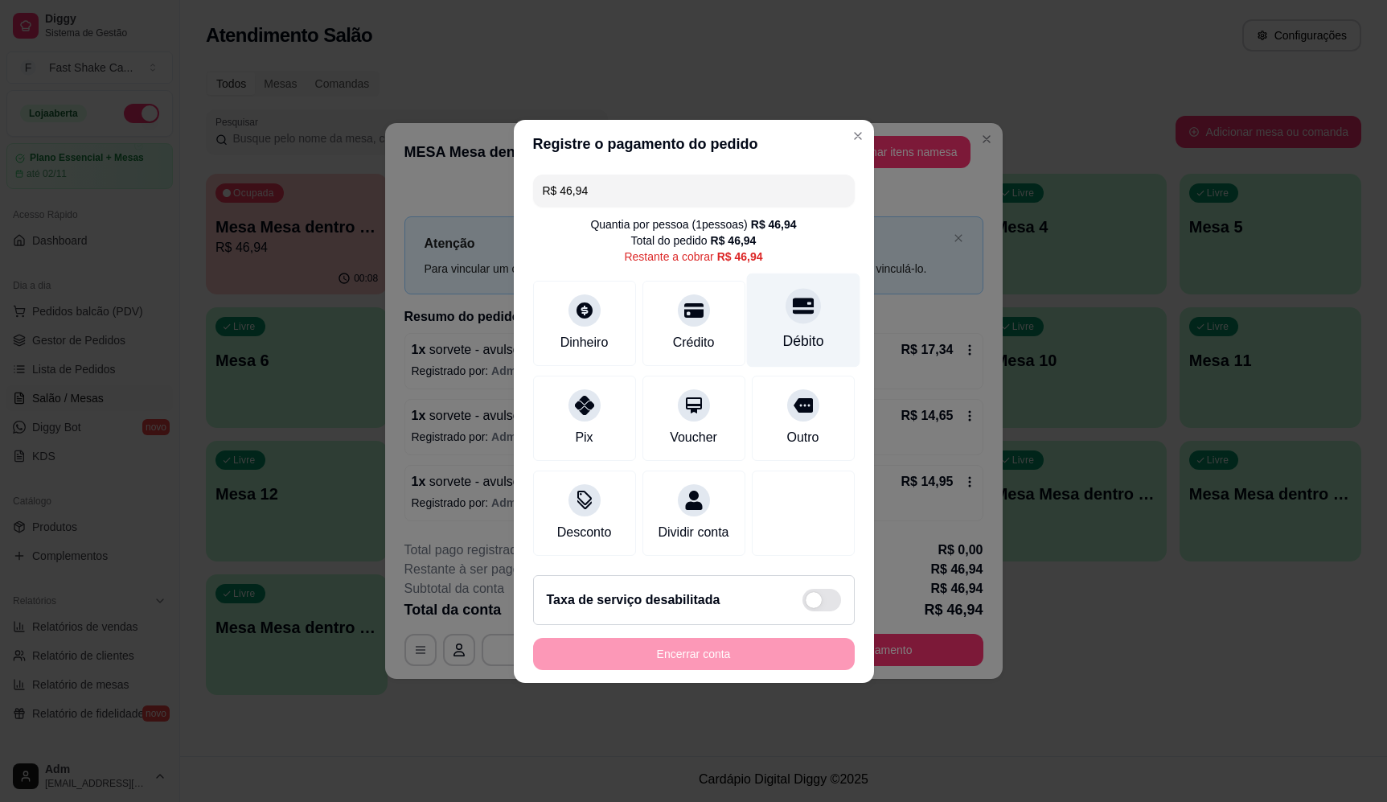
click at [753, 291] on div "Débito" at bounding box center [802, 320] width 113 height 94
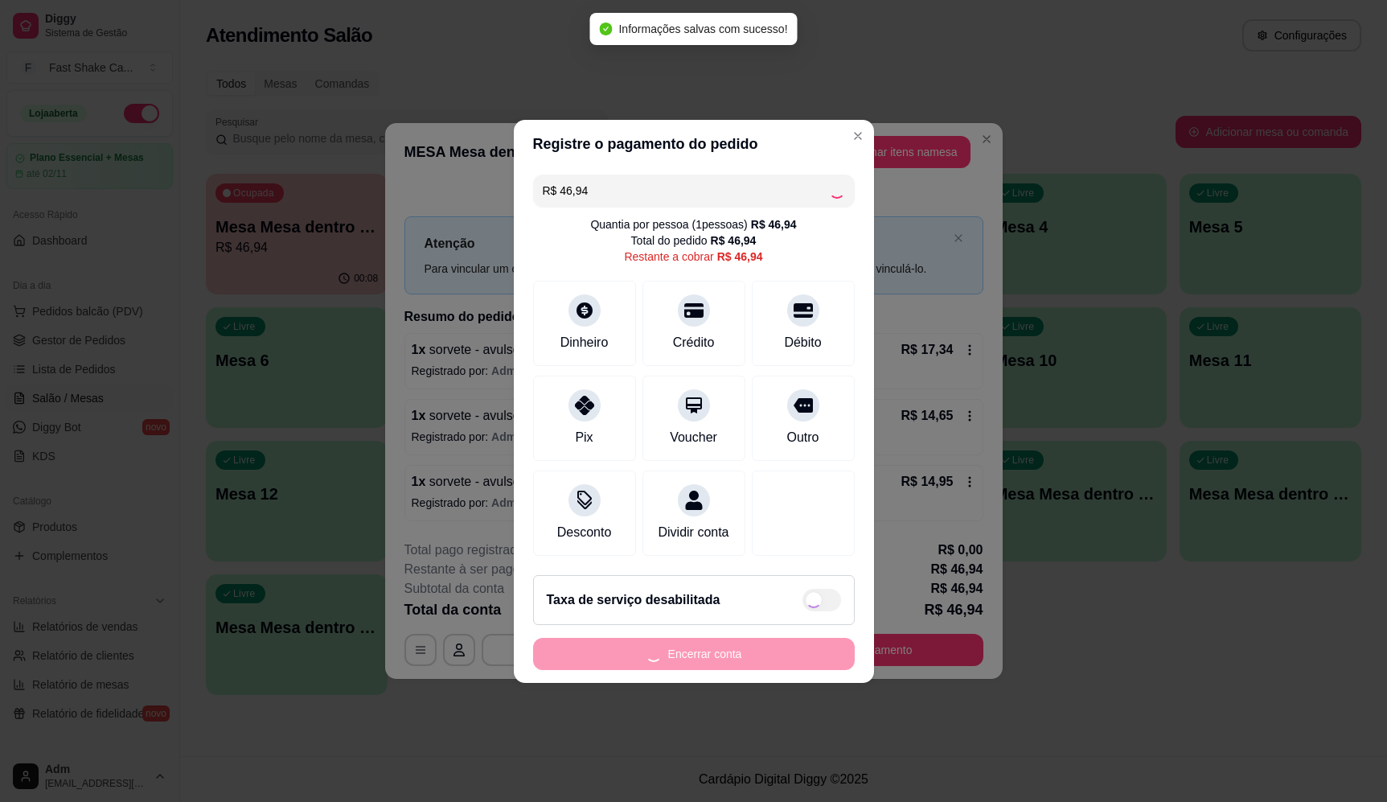
type input "R$ 0,00"
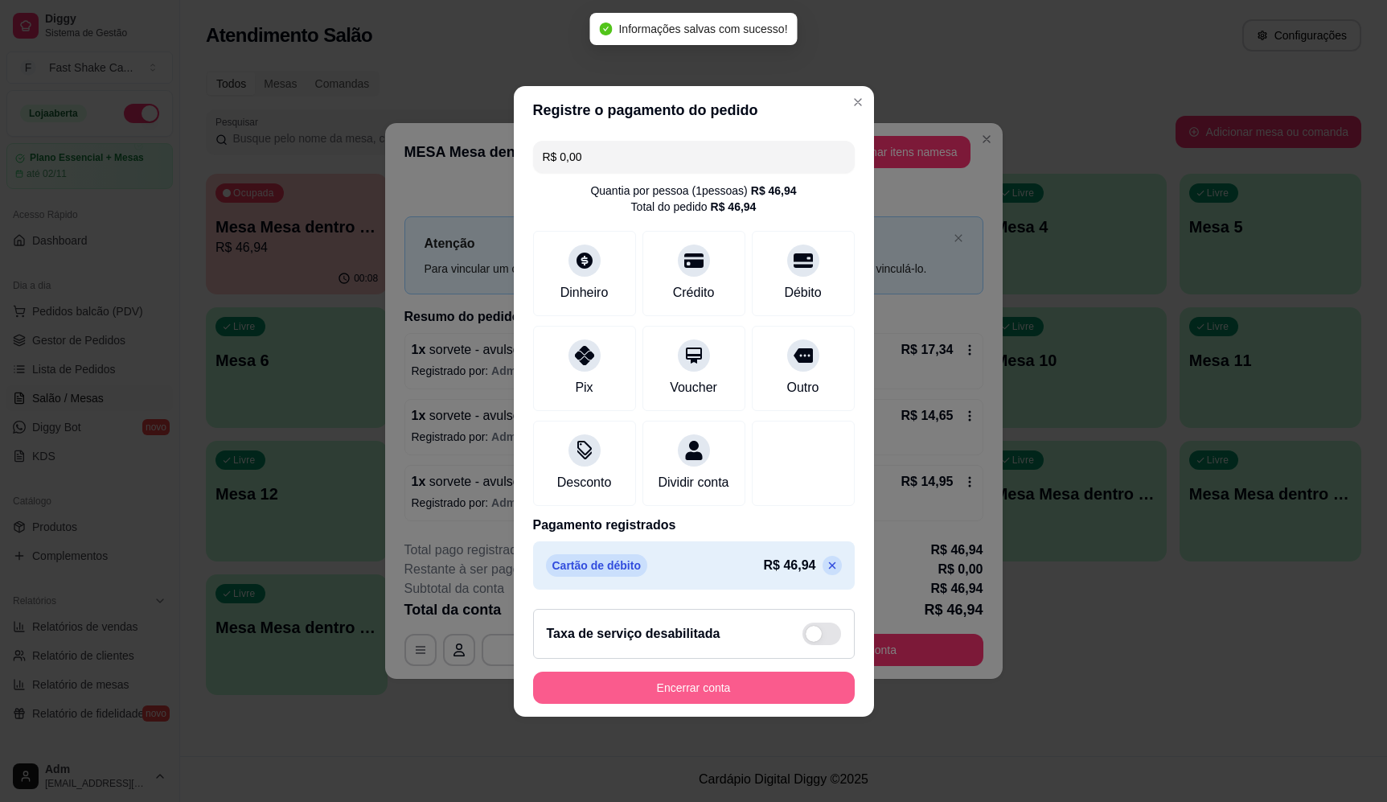
click at [704, 691] on button "Encerrar conta" at bounding box center [694, 688] width 322 height 32
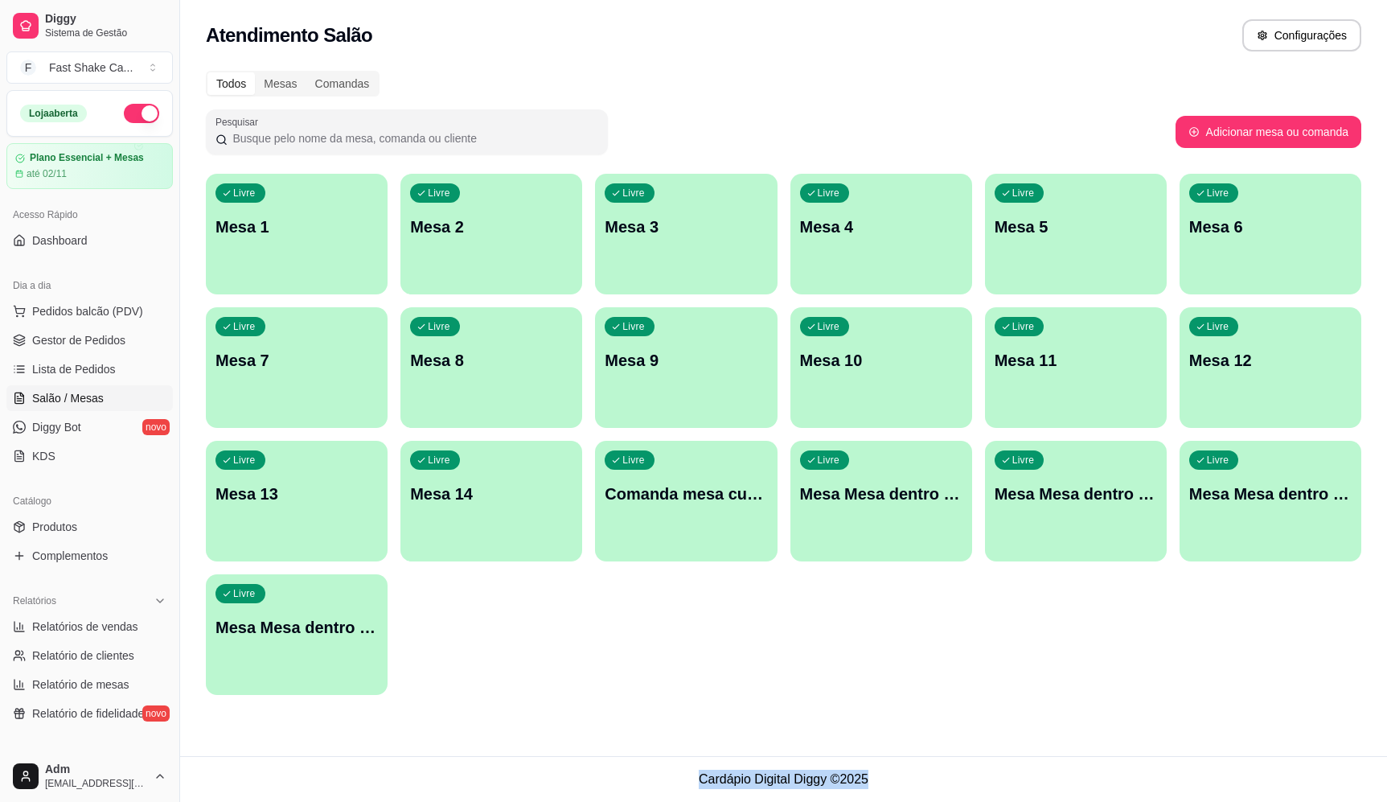
drag, startPoint x: 700, startPoint y: 778, endPoint x: 885, endPoint y: 778, distance: 185.0
click at [885, 778] on footer "Cardápio Digital Diggy © 2025" at bounding box center [783, 779] width 1207 height 46
click at [863, 781] on footer "Cardápio Digital Diggy © 2025" at bounding box center [783, 779] width 1207 height 46
click at [865, 781] on footer "Cardápio Digital Diggy © 2025" at bounding box center [783, 779] width 1207 height 46
click at [875, 738] on div "Atendimento Salão Configurações Todos Mesas Comandas Pesquisar Adicionar mesa o…" at bounding box center [783, 378] width 1207 height 756
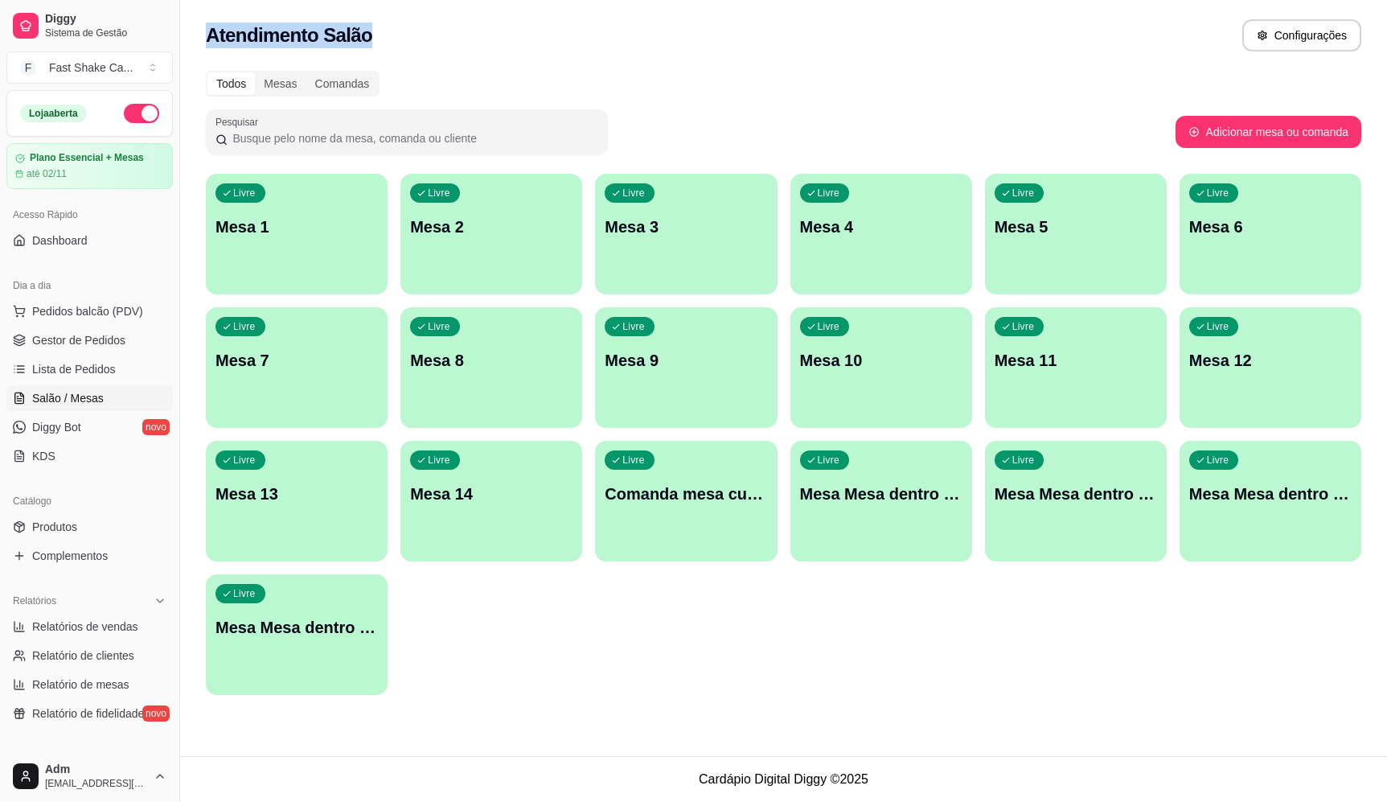
drag, startPoint x: 209, startPoint y: 35, endPoint x: 365, endPoint y: 48, distance: 156.6
click at [365, 48] on div "Atendimento Salão Configurações" at bounding box center [784, 35] width 1156 height 32
click at [371, 48] on div "Atendimento Salão Configurações" at bounding box center [784, 35] width 1156 height 32
drag, startPoint x: 340, startPoint y: 43, endPoint x: 207, endPoint y: 44, distance: 133.5
click at [207, 44] on div "Atendimento Salão Configurações" at bounding box center [784, 35] width 1156 height 32
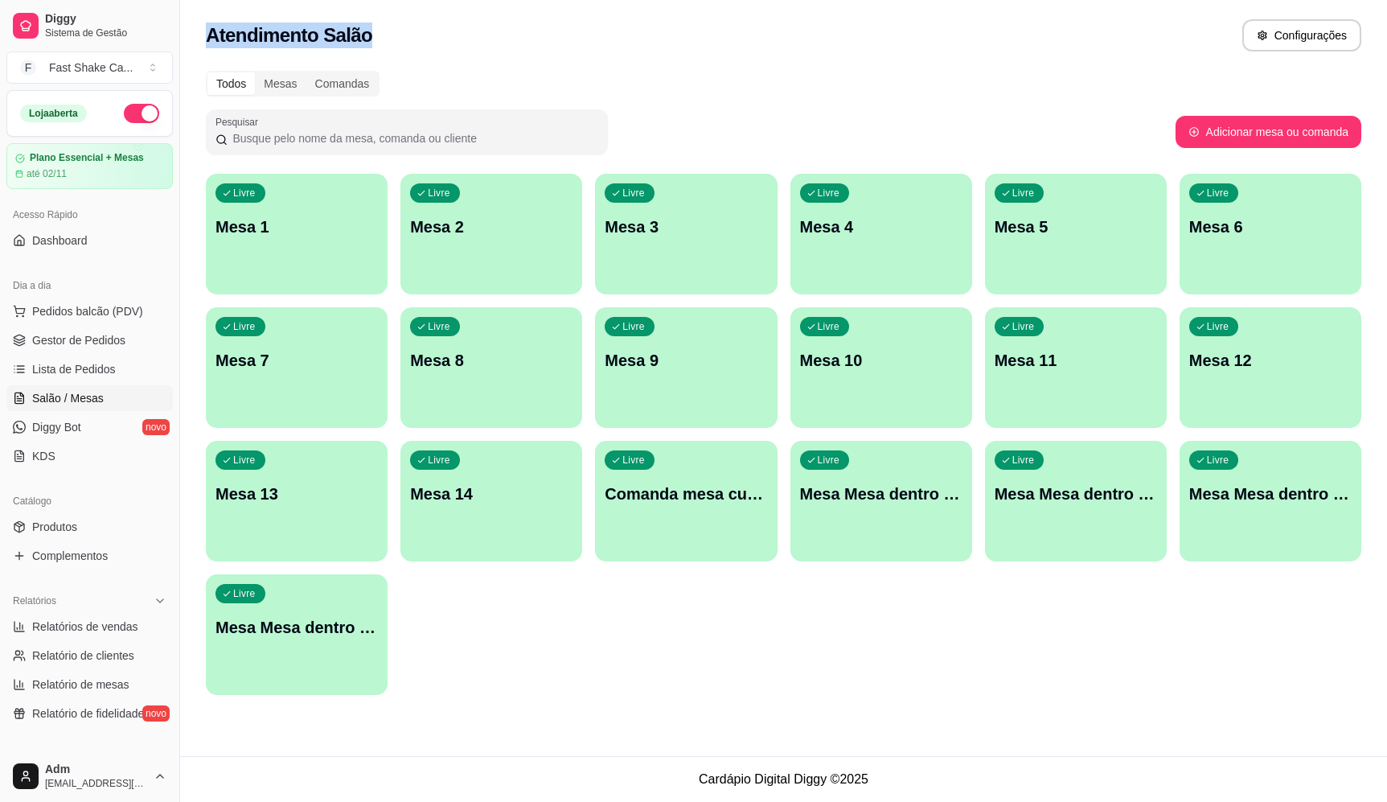
click at [207, 43] on h2 "Atendimento Salão" at bounding box center [289, 36] width 166 height 26
drag, startPoint x: 347, startPoint y: 41, endPoint x: 204, endPoint y: 39, distance: 142.4
click at [204, 39] on div "Atendimento Salão Configurações" at bounding box center [783, 30] width 1207 height 61
click at [208, 38] on h2 "Atendimento Salão" at bounding box center [289, 36] width 166 height 26
drag, startPoint x: 213, startPoint y: 29, endPoint x: 393, endPoint y: 38, distance: 180.4
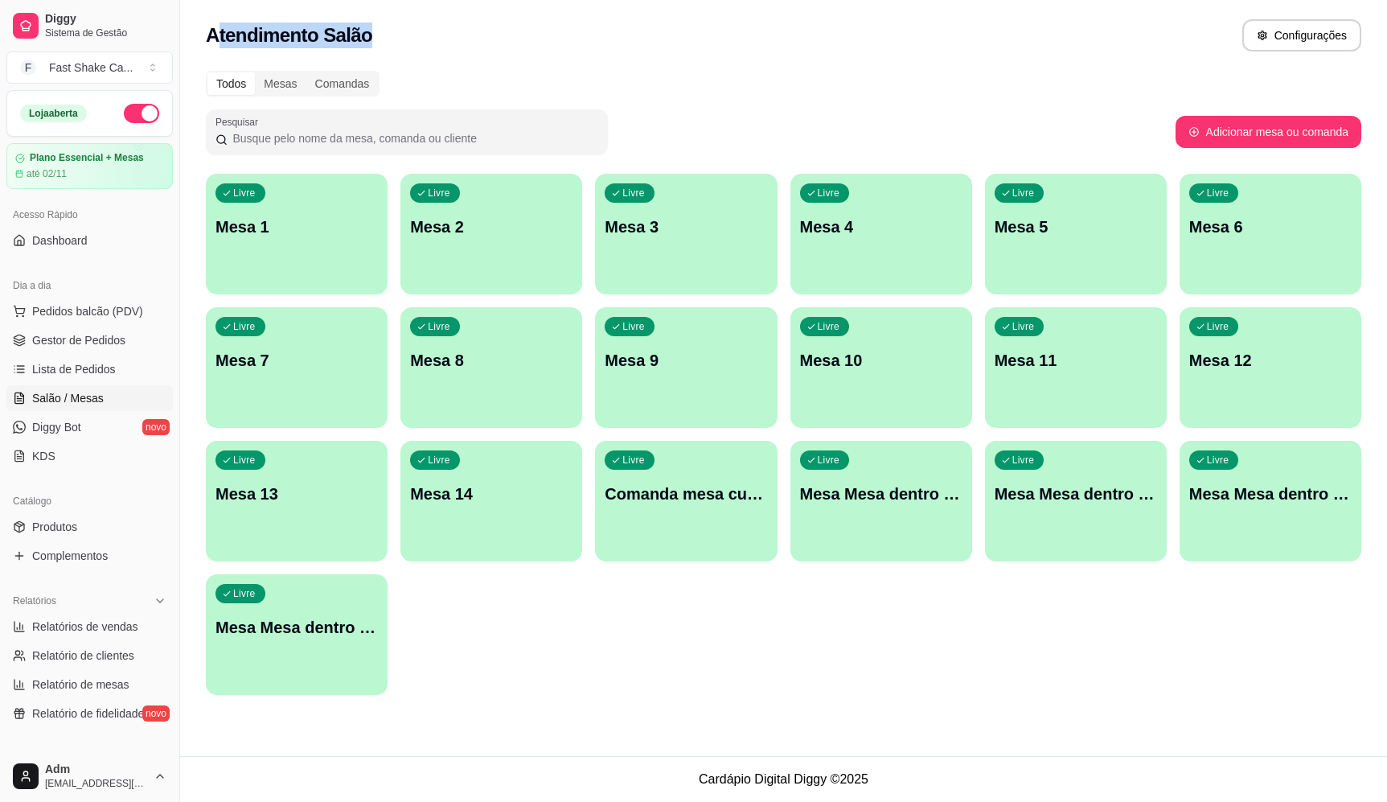
click at [391, 39] on div "Atendimento Salão Configurações" at bounding box center [784, 35] width 1156 height 32
click at [391, 36] on div "Atendimento Salão Configurações" at bounding box center [784, 35] width 1156 height 32
click at [199, 27] on div "Atendimento Salão Configurações" at bounding box center [783, 30] width 1207 height 61
click at [63, 561] on span "Complementos" at bounding box center [70, 556] width 76 height 16
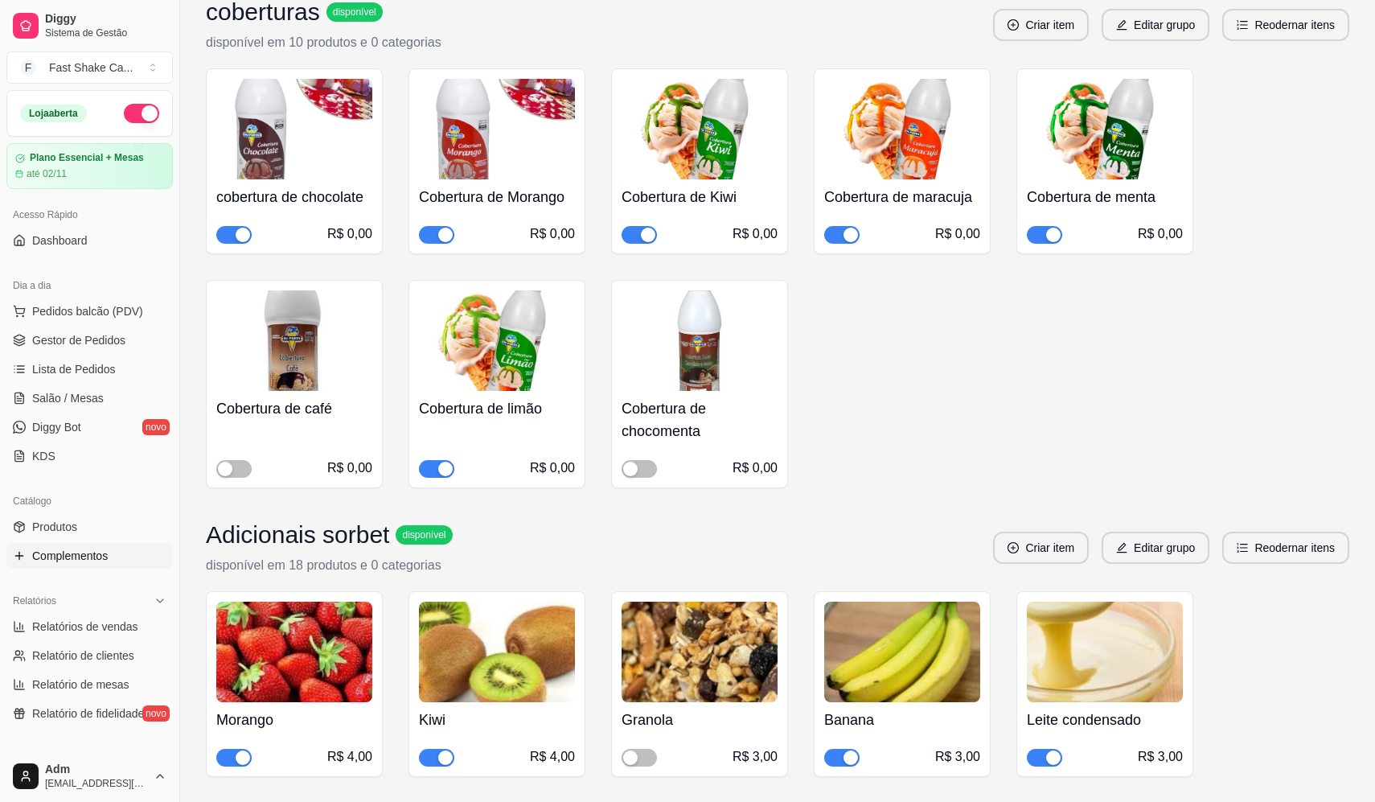
scroll to position [885, 0]
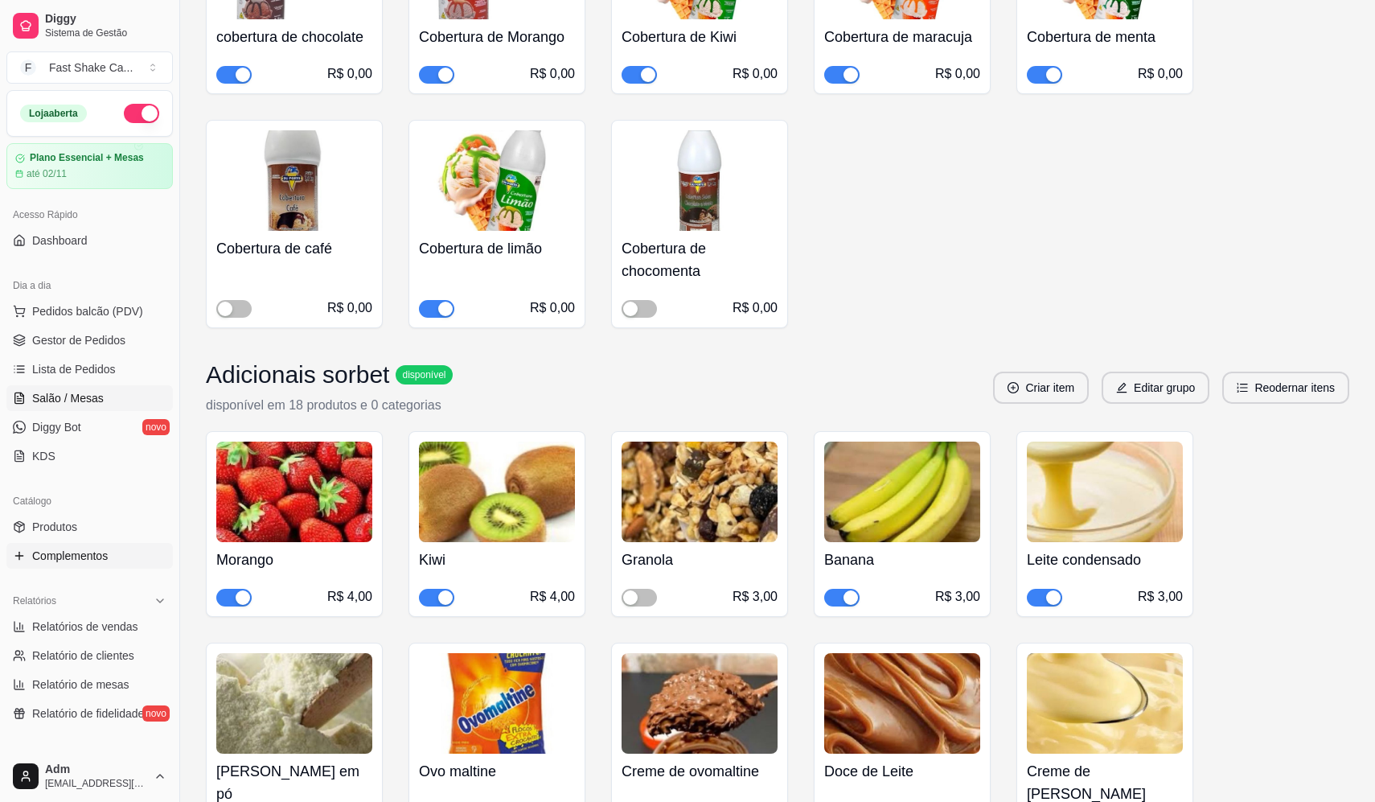
click at [97, 393] on span "Salão / Mesas" at bounding box center [68, 398] width 72 height 16
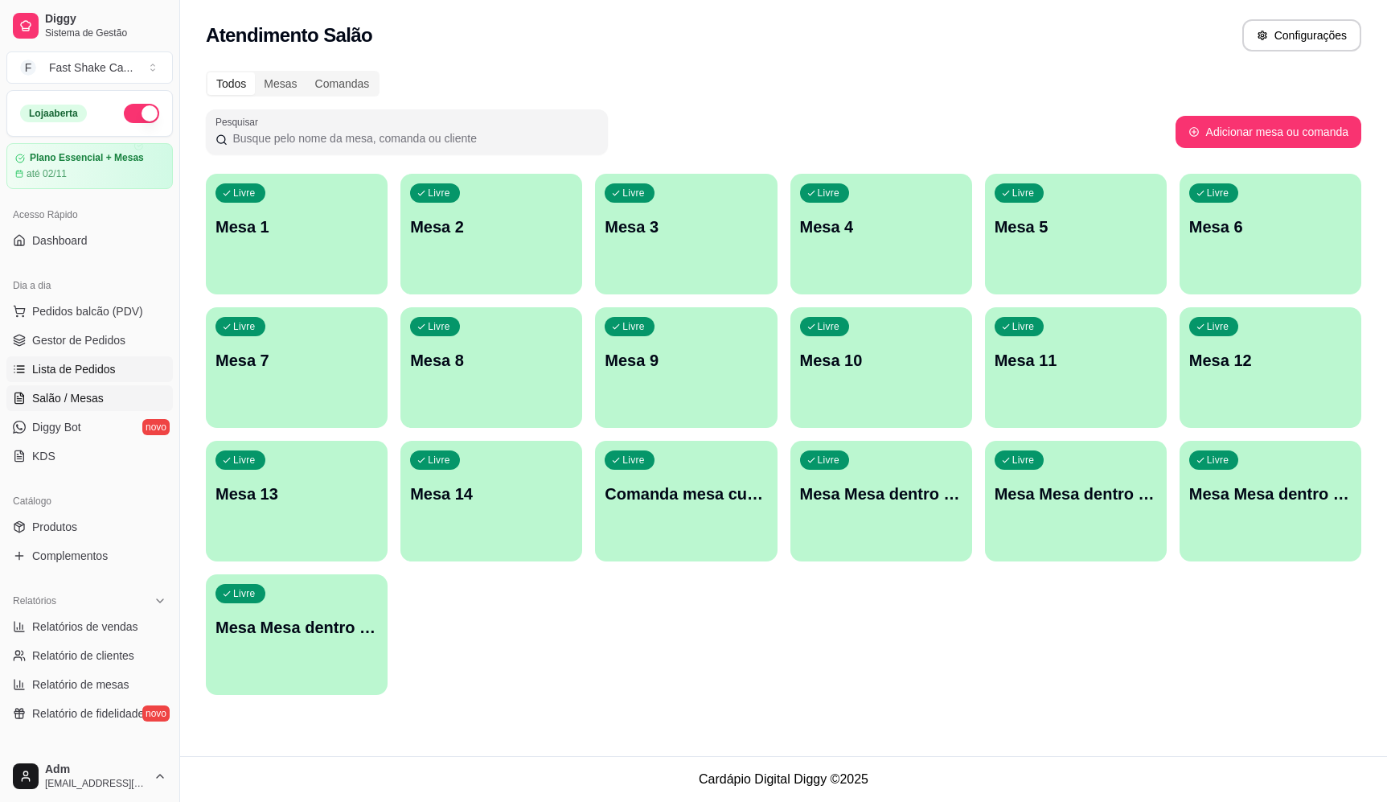
click at [88, 366] on span "Lista de Pedidos" at bounding box center [74, 369] width 84 height 16
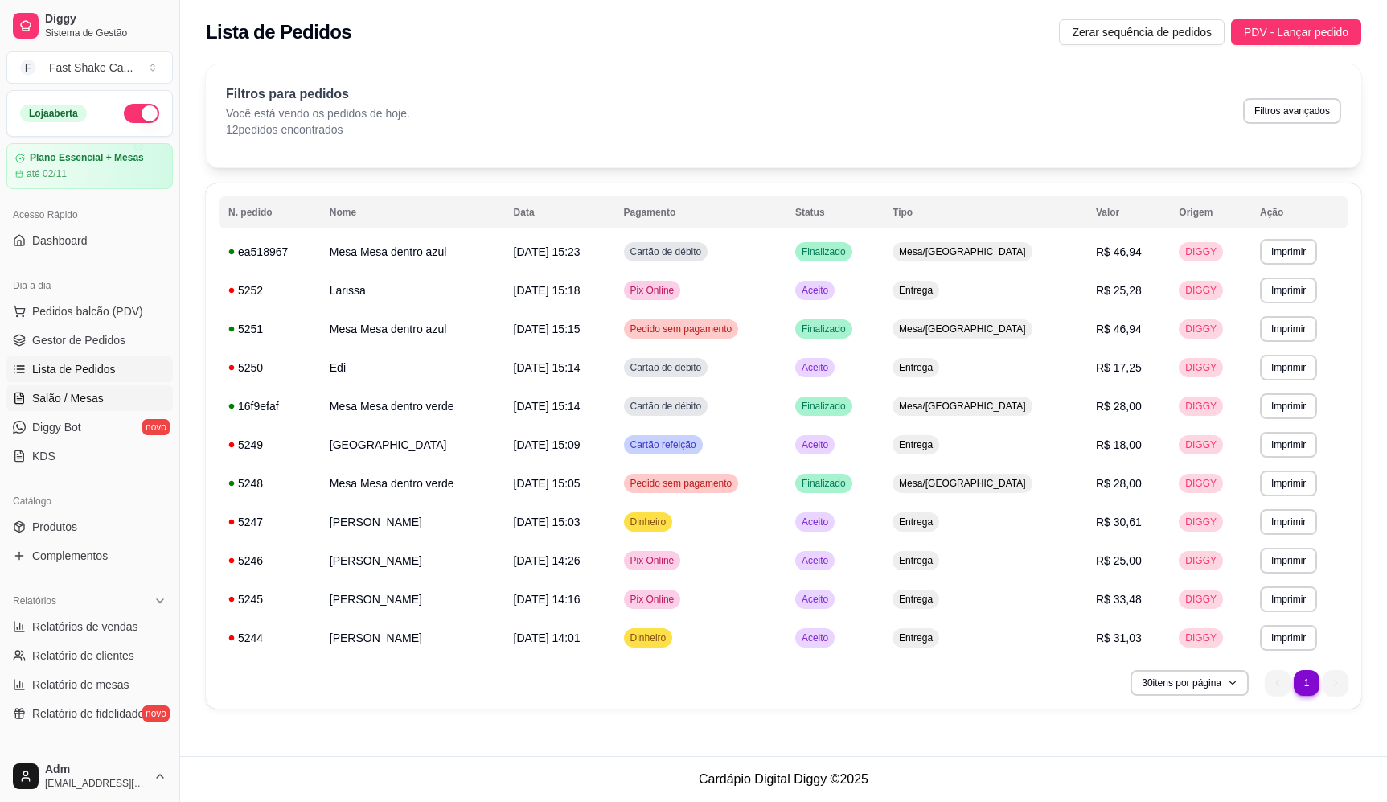
click at [80, 398] on span "Salão / Mesas" at bounding box center [68, 398] width 72 height 16
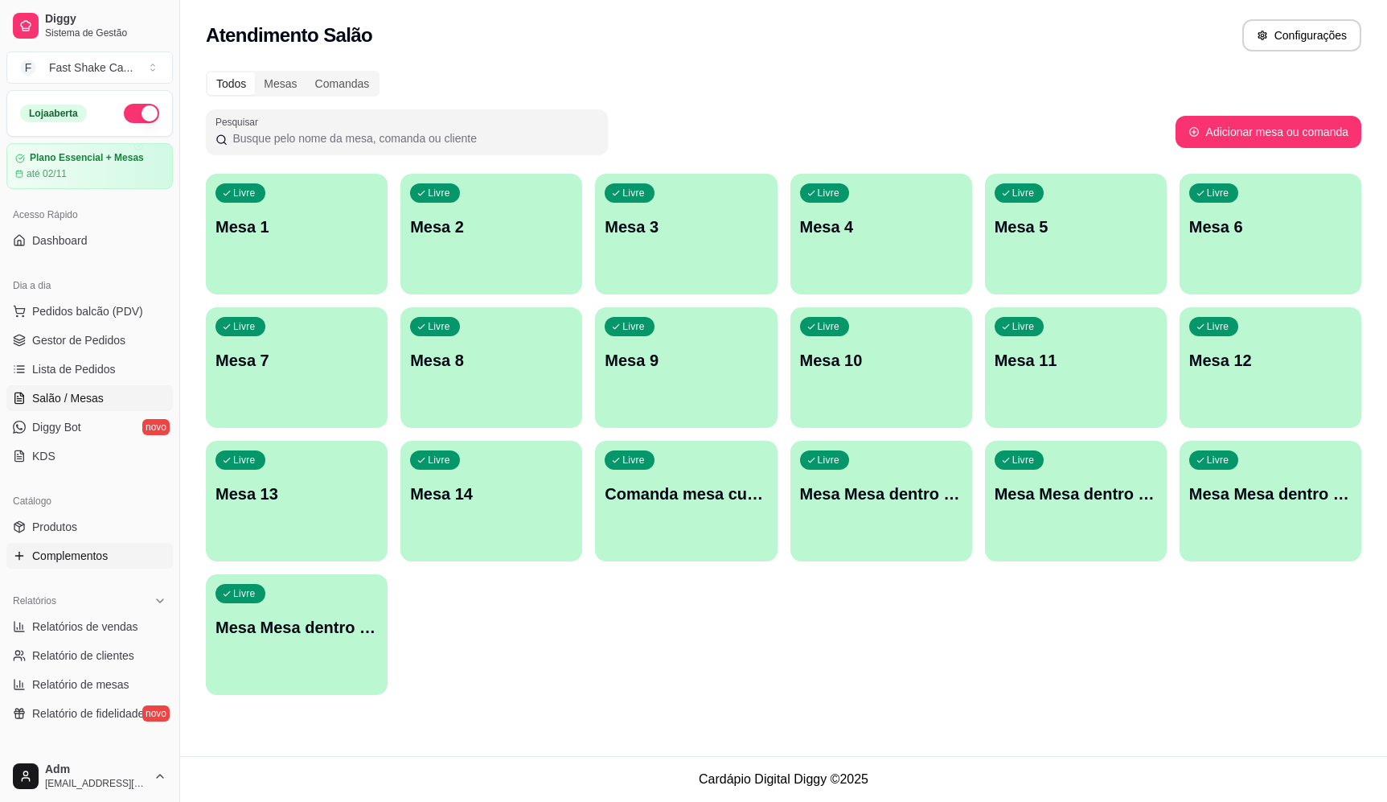
click at [80, 549] on span "Complementos" at bounding box center [70, 556] width 76 height 16
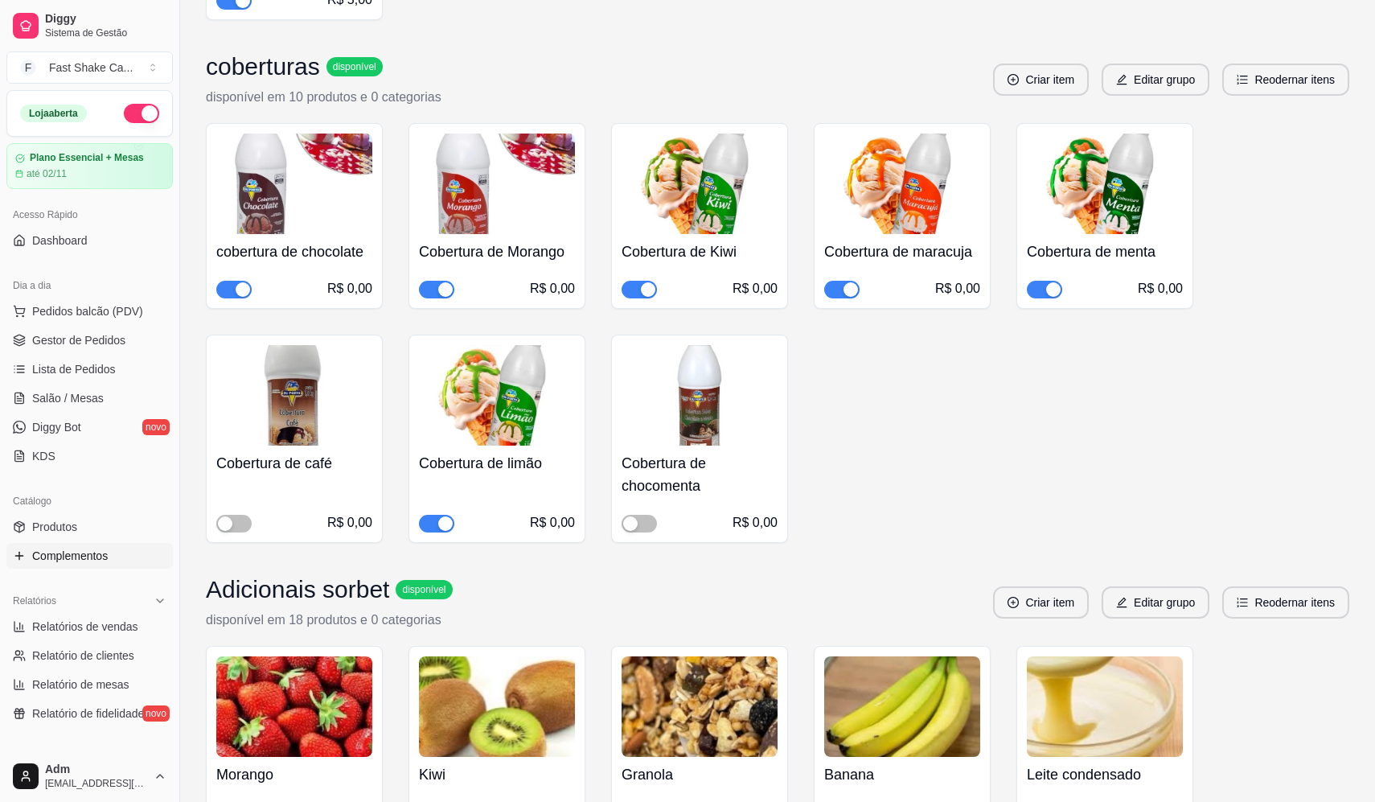
scroll to position [885, 0]
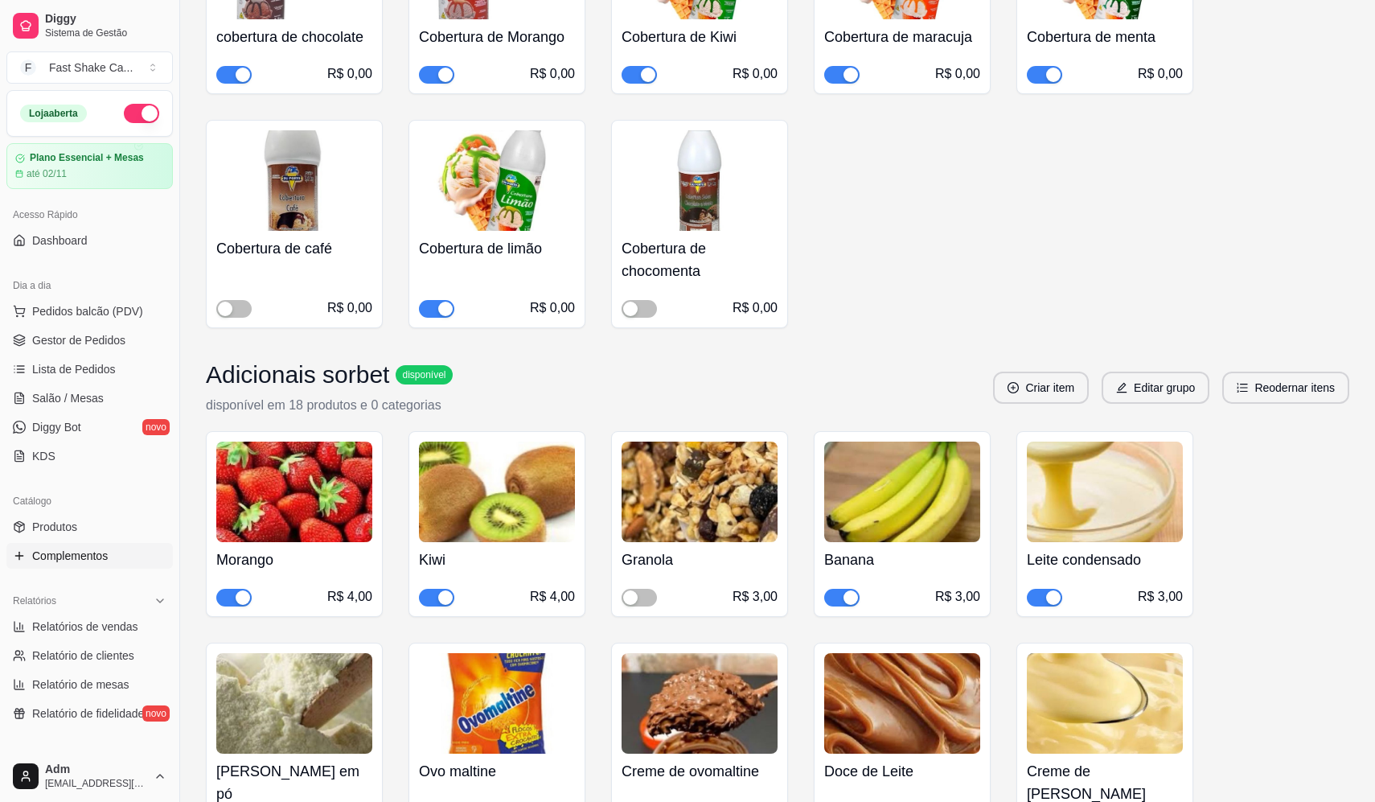
click at [235, 598] on button "button" at bounding box center [233, 598] width 35 height 18
click at [94, 404] on span "Salão / Mesas" at bounding box center [68, 398] width 72 height 16
